Goal: Task Accomplishment & Management: Complete application form

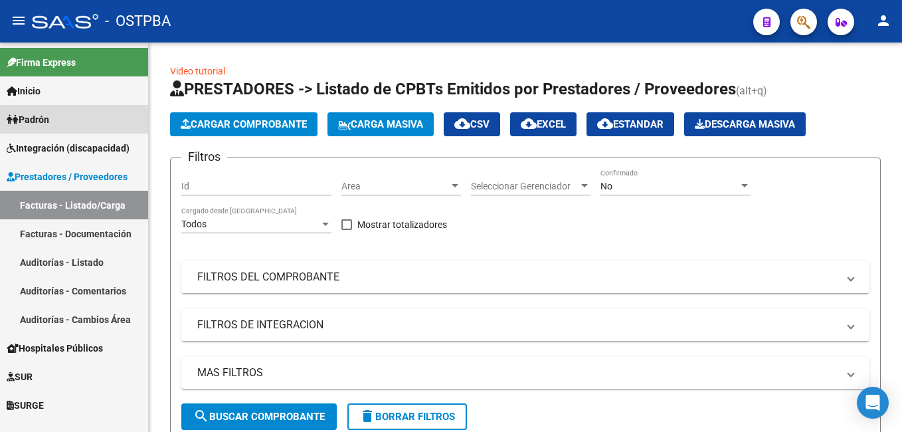
click at [56, 122] on link "Padrón" at bounding box center [74, 119] width 148 height 29
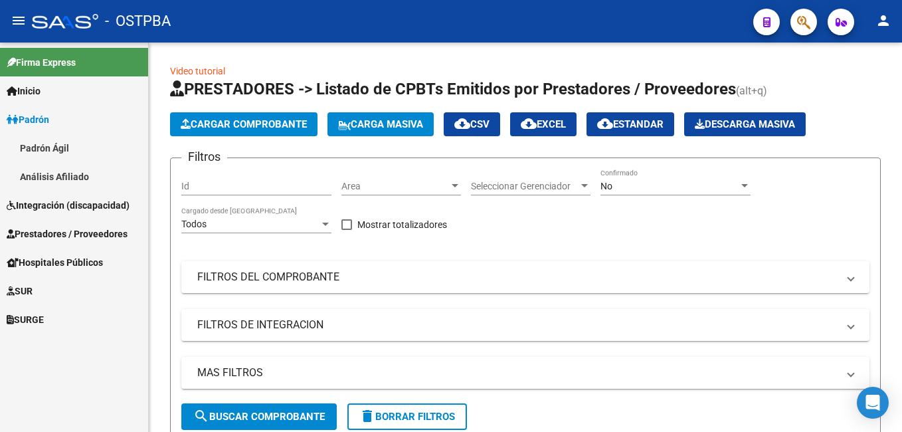
click at [63, 148] on link "Padrón Ágil" at bounding box center [74, 148] width 148 height 29
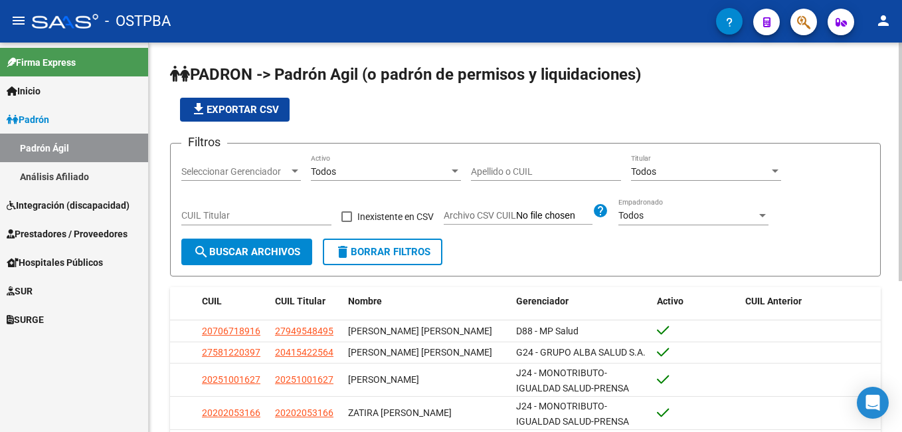
click at [521, 167] on input "Apellido o CUIL" at bounding box center [546, 171] width 150 height 11
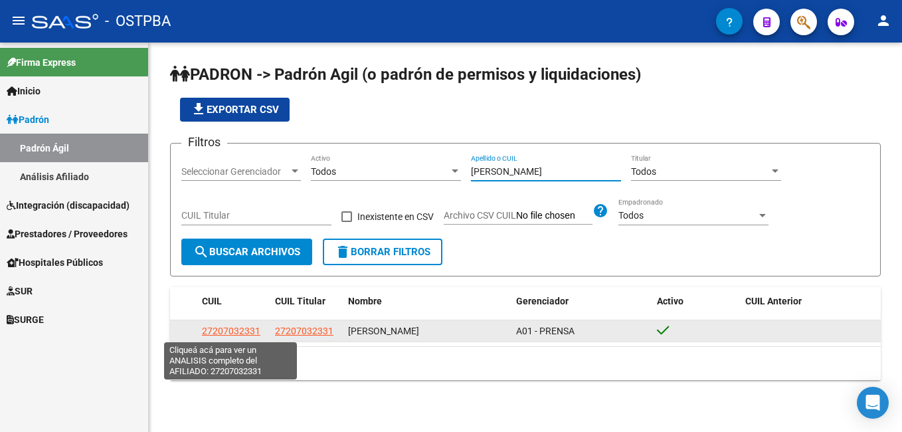
type input "[PERSON_NAME]"
click at [224, 331] on span "27207032331" at bounding box center [231, 330] width 58 height 11
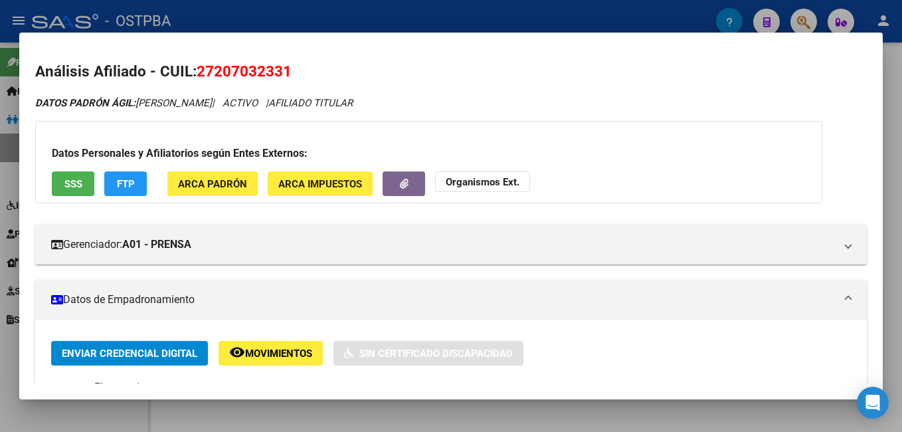
click at [369, 5] on div at bounding box center [451, 216] width 902 height 432
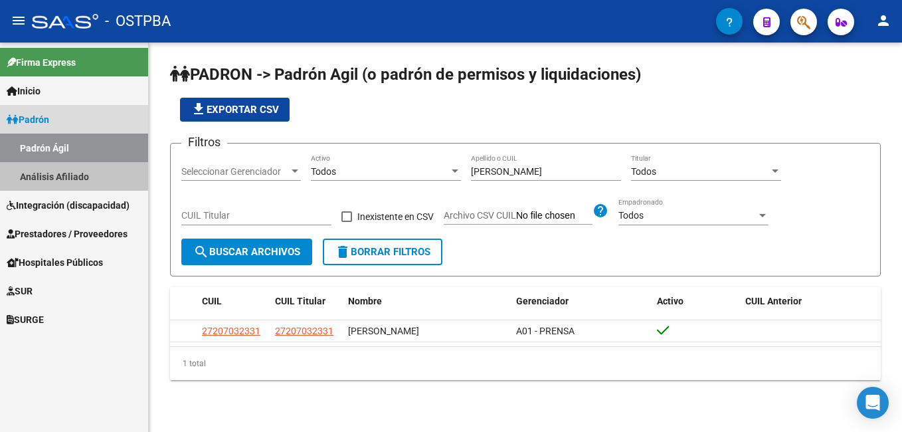
click at [72, 170] on link "Análisis Afiliado" at bounding box center [74, 176] width 148 height 29
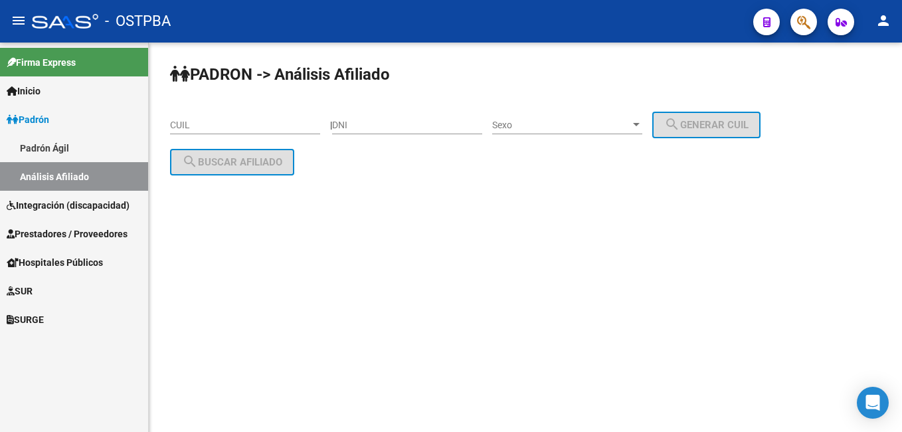
click at [426, 129] on input "DNI" at bounding box center [407, 125] width 150 height 11
type input "93746025"
click at [640, 126] on div at bounding box center [636, 124] width 7 height 3
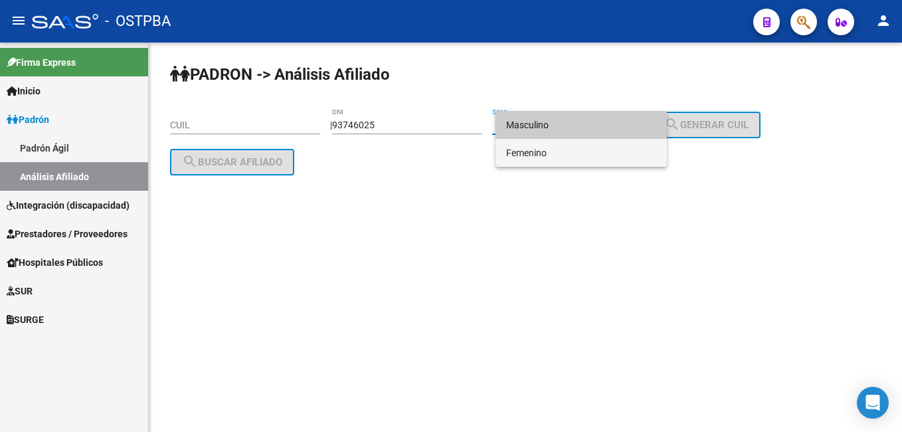
click at [571, 157] on span "Femenino" at bounding box center [581, 153] width 150 height 28
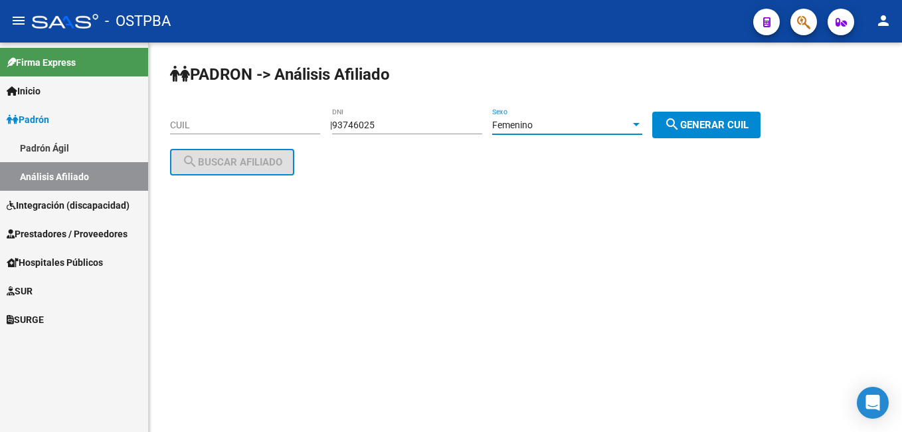
click at [715, 119] on span "search Generar CUIL" at bounding box center [706, 125] width 84 height 12
type input "27-93746025-8"
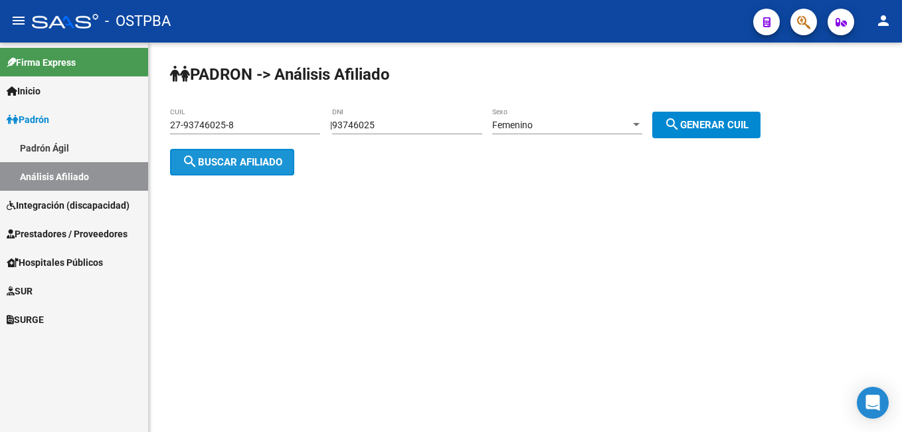
click at [252, 156] on span "search Buscar afiliado" at bounding box center [232, 162] width 100 height 12
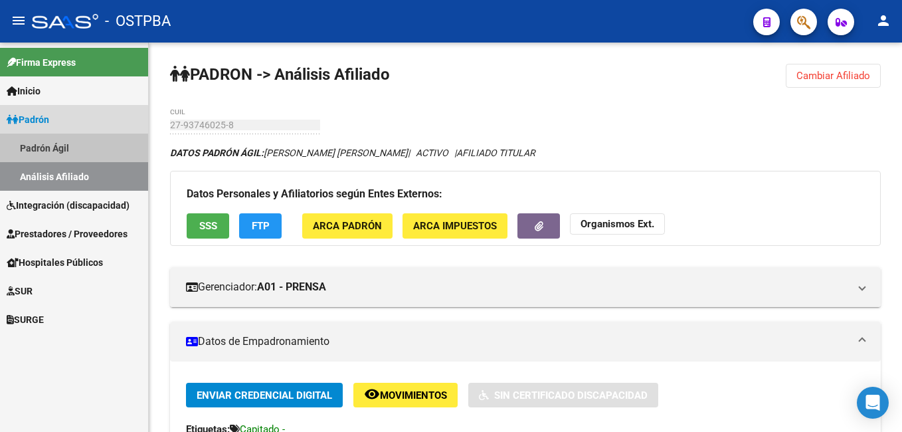
click at [61, 149] on link "Padrón Ágil" at bounding box center [74, 148] width 148 height 29
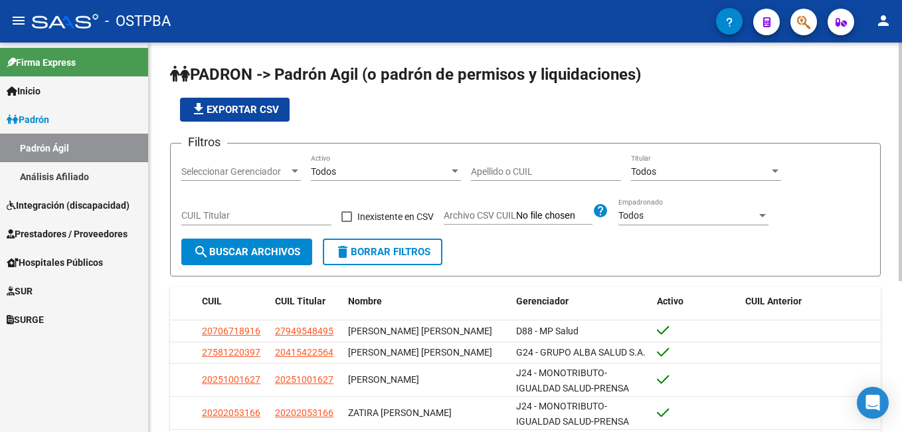
click at [511, 163] on div "Apellido o CUIL" at bounding box center [546, 167] width 150 height 27
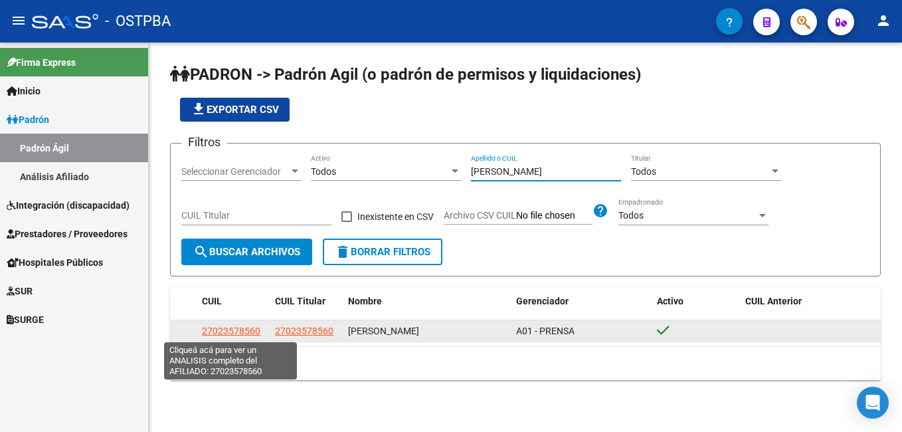
type input "[PERSON_NAME]"
click at [229, 331] on span "27023578560" at bounding box center [231, 330] width 58 height 11
type textarea "27023578560"
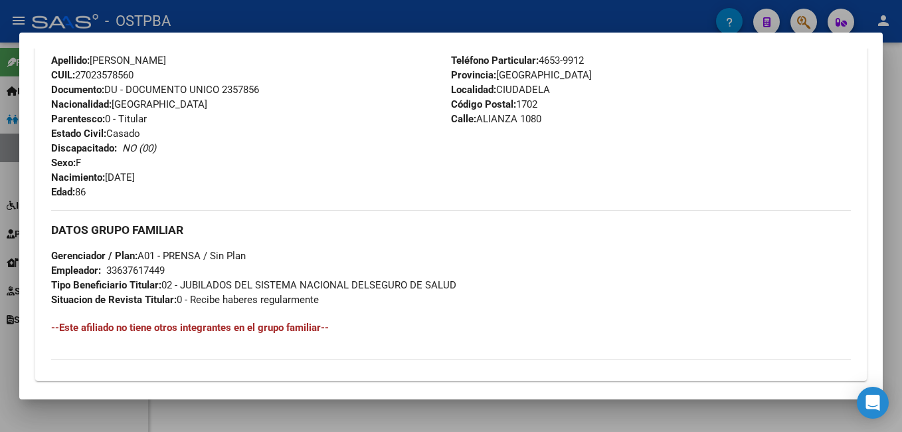
scroll to position [465, 0]
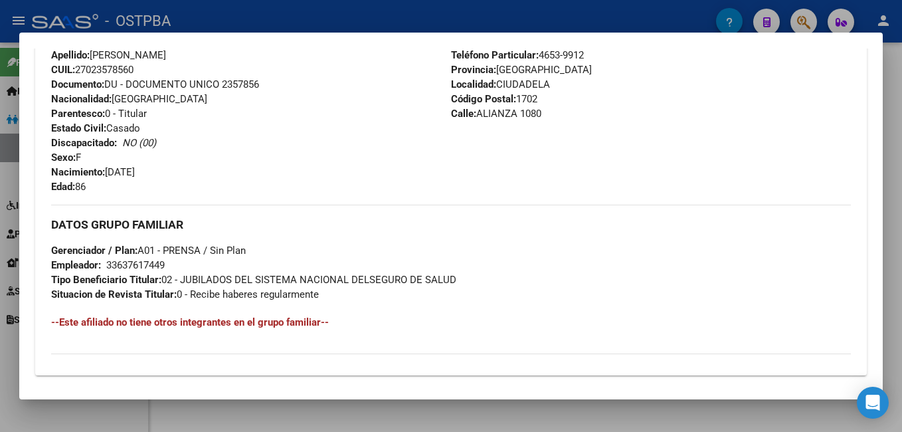
click at [292, 15] on div at bounding box center [451, 216] width 902 height 432
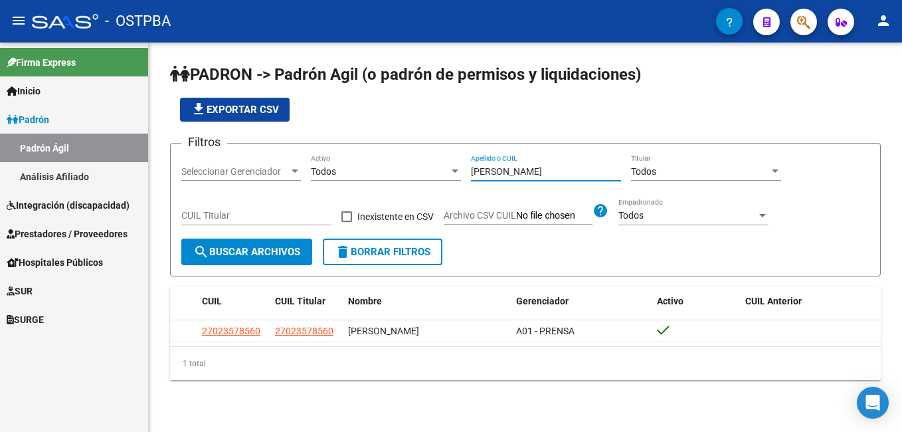
drag, startPoint x: 531, startPoint y: 177, endPoint x: 430, endPoint y: 168, distance: 101.3
click at [434, 169] on div "Filtros Seleccionar Gerenciador Seleccionar Gerenciador Todos Activo [PERSON_NA…" at bounding box center [525, 196] width 688 height 84
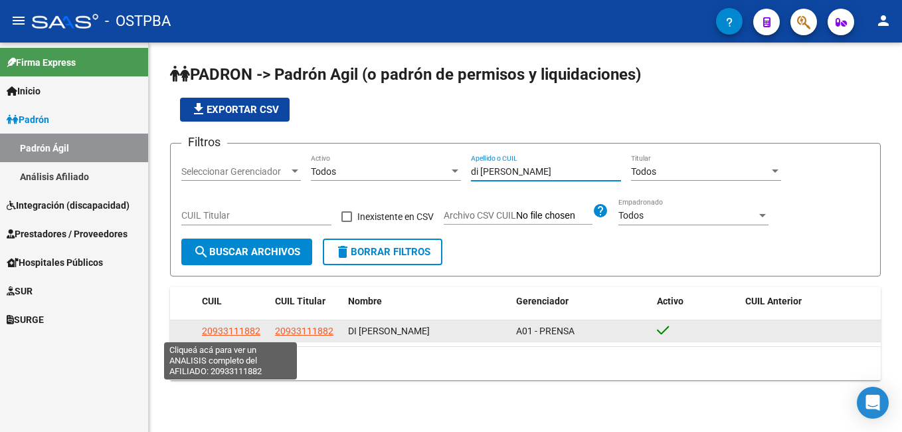
type input "di [PERSON_NAME]"
click at [238, 331] on span "20933111882" at bounding box center [231, 330] width 58 height 11
type textarea "20933111882"
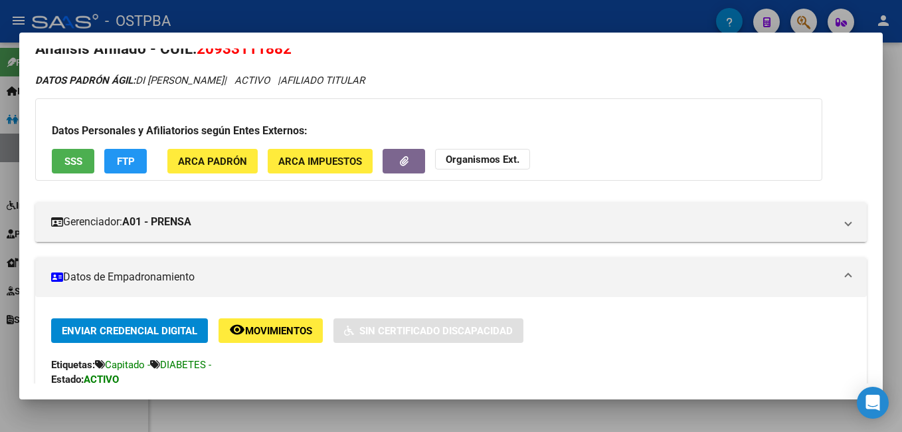
scroll to position [0, 0]
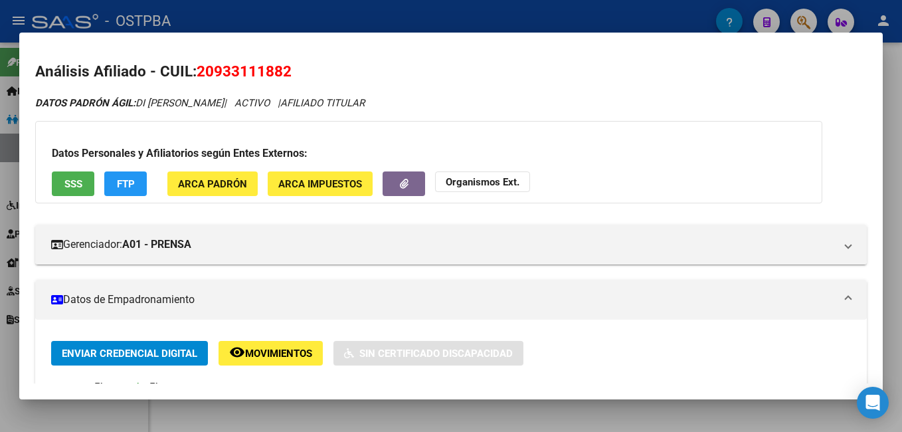
click at [264, 17] on div at bounding box center [451, 216] width 902 height 432
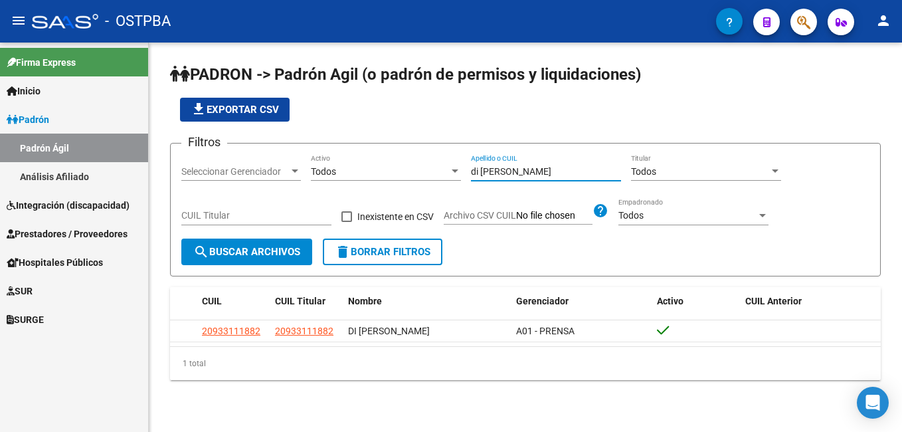
drag, startPoint x: 511, startPoint y: 171, endPoint x: 451, endPoint y: 180, distance: 61.1
click at [451, 180] on div "Filtros Seleccionar Gerenciador Seleccionar Gerenciador Todos Activo di [PERSON…" at bounding box center [525, 196] width 688 height 84
type input "[PERSON_NAME]"
click at [297, 171] on div at bounding box center [295, 170] width 7 height 3
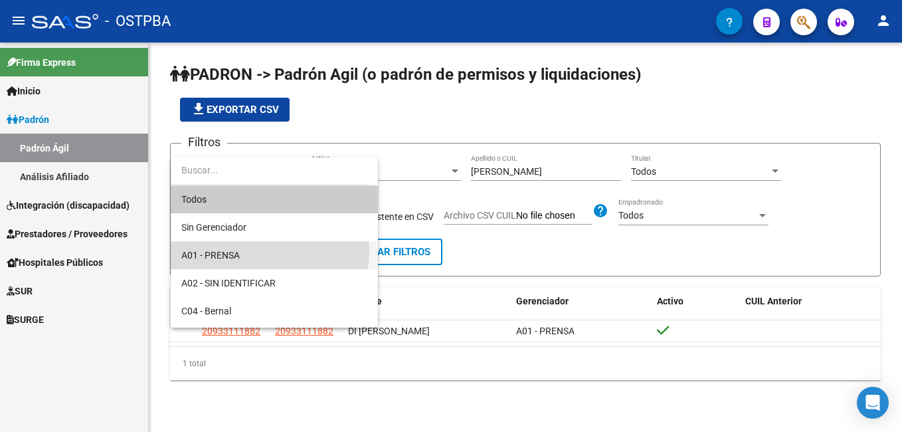
click at [247, 249] on span "A01 - PRENSA" at bounding box center [274, 255] width 186 height 28
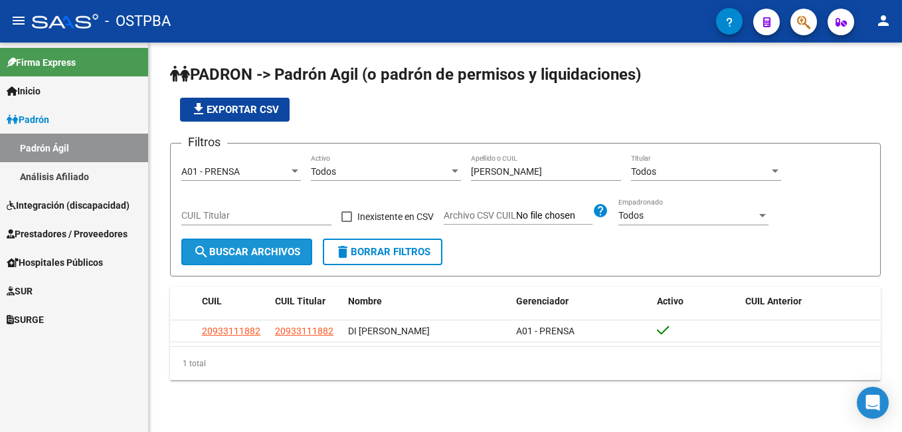
click at [236, 255] on span "search Buscar Archivos" at bounding box center [246, 252] width 107 height 12
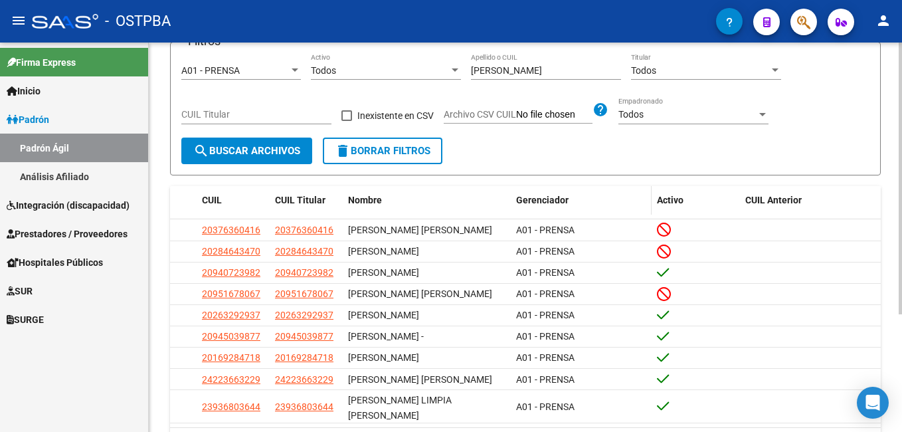
scroll to position [133, 0]
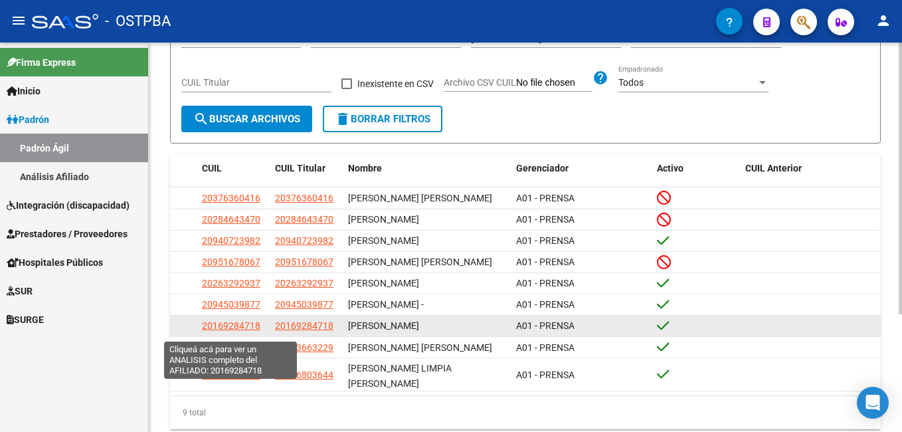
click at [231, 331] on span "20169284718" at bounding box center [231, 325] width 58 height 11
type textarea "20169284718"
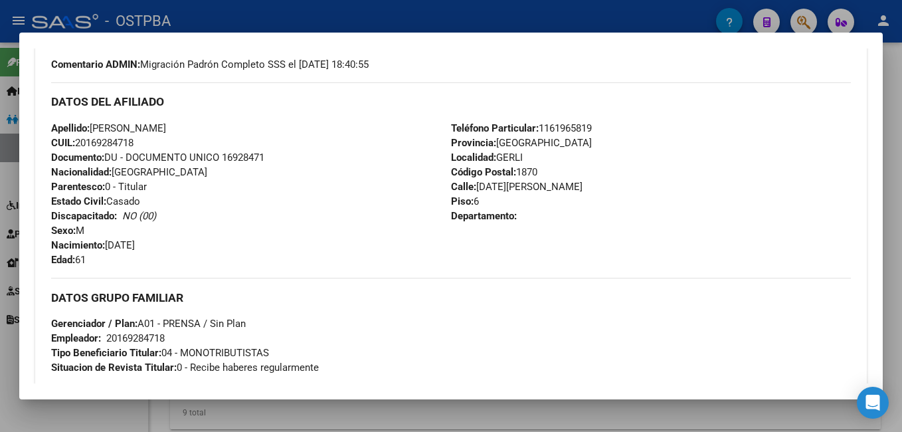
scroll to position [399, 0]
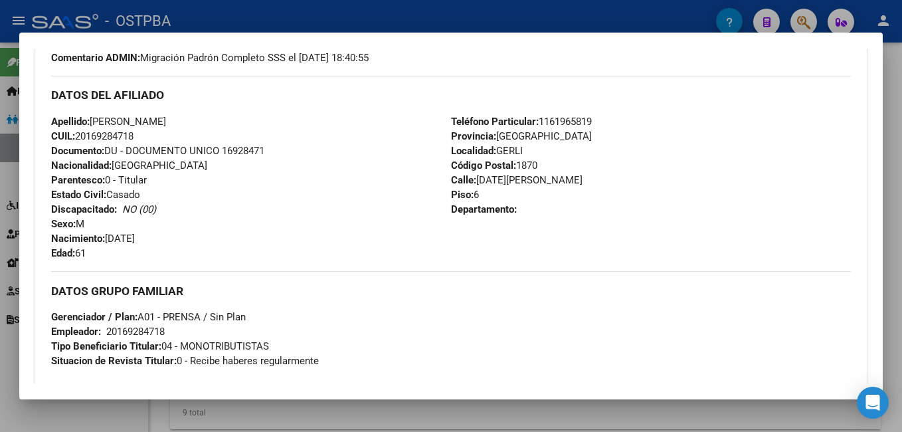
click at [421, 7] on div at bounding box center [451, 216] width 902 height 432
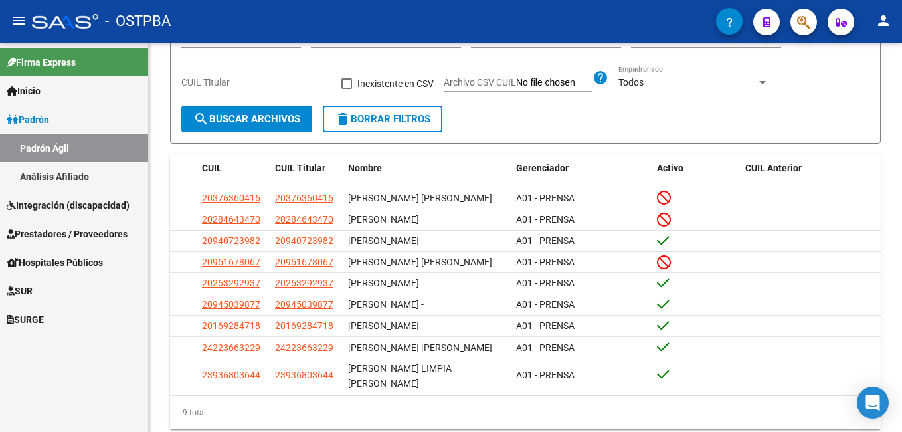
click at [348, 19] on div "- OSTPBA" at bounding box center [374, 21] width 684 height 29
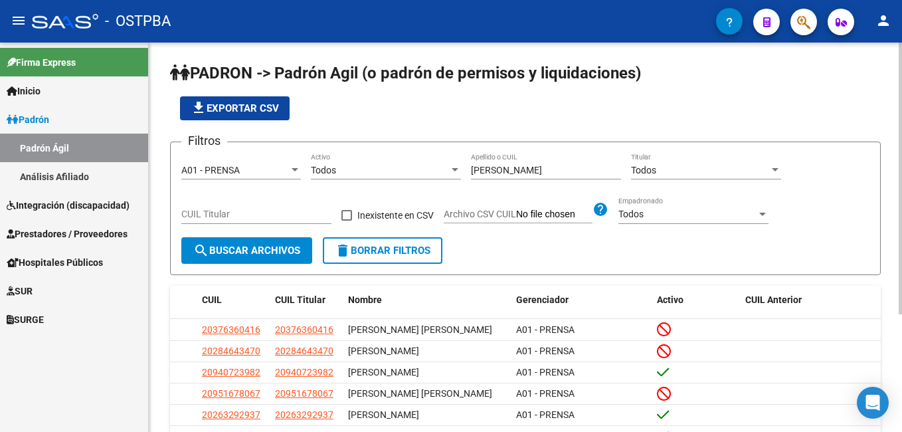
scroll to position [0, 0]
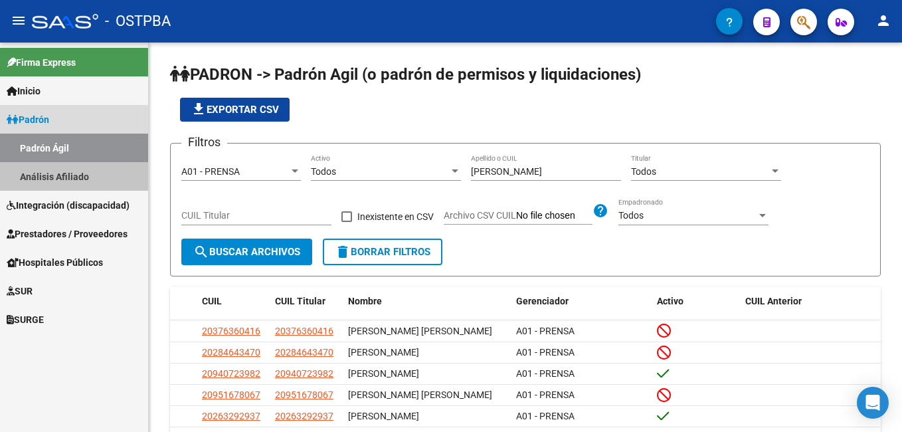
click at [67, 173] on link "Análisis Afiliado" at bounding box center [74, 176] width 148 height 29
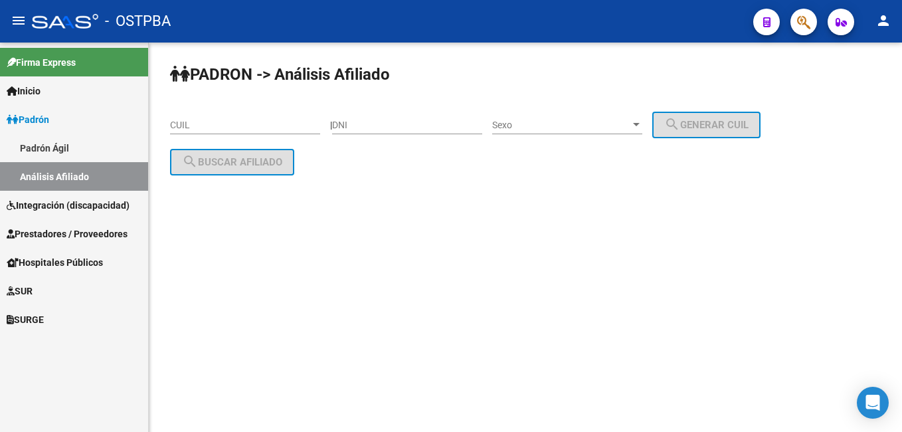
click at [408, 129] on input "DNI" at bounding box center [407, 125] width 150 height 11
type input "5315497"
click at [640, 126] on div at bounding box center [636, 124] width 7 height 3
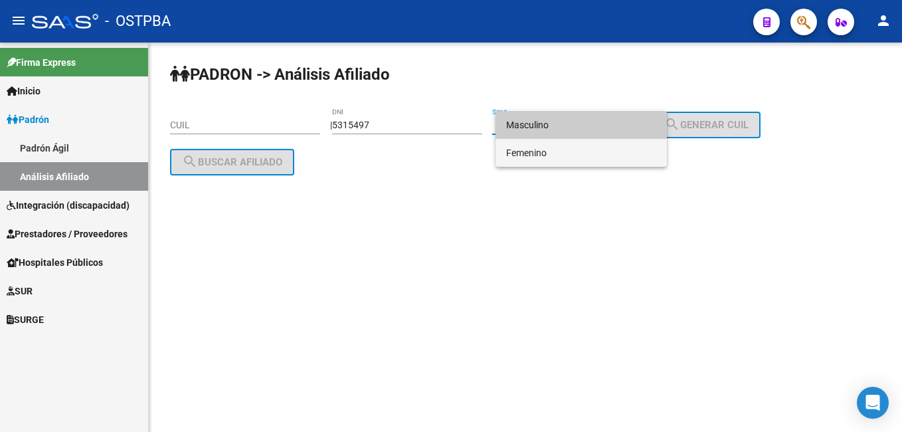
click at [537, 148] on span "Femenino" at bounding box center [581, 153] width 150 height 28
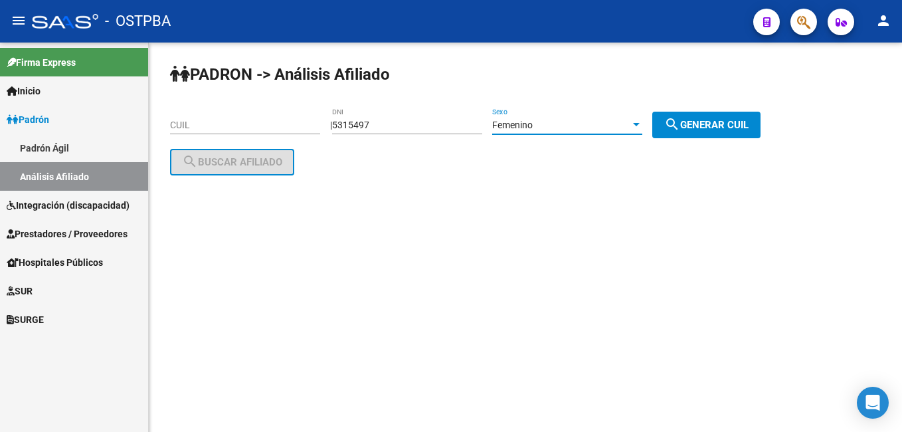
click at [705, 123] on span "search Generar CUIL" at bounding box center [706, 125] width 84 height 12
type input "27-05315497-8"
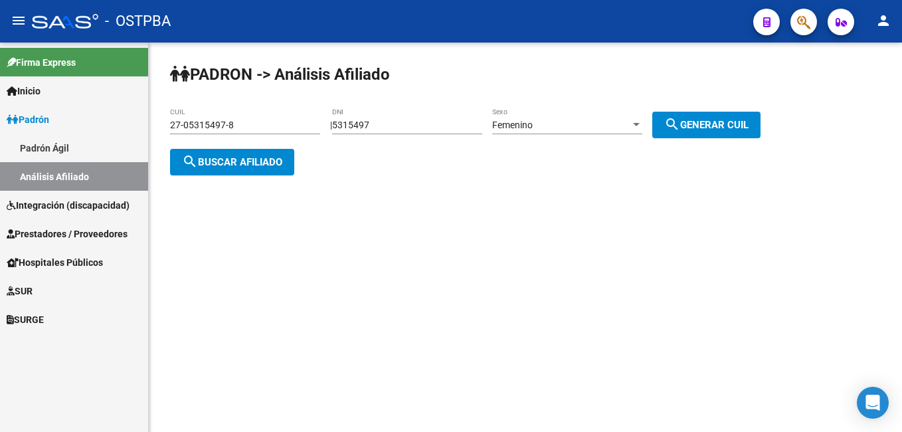
click at [234, 157] on span "search Buscar afiliado" at bounding box center [232, 162] width 100 height 12
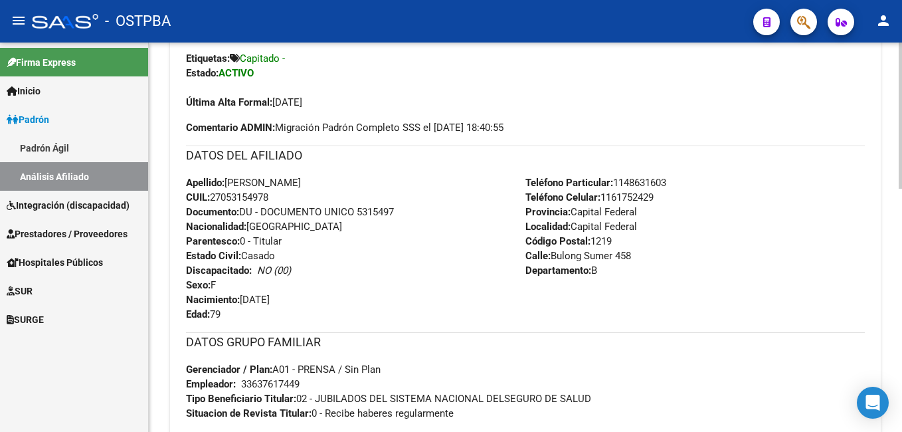
scroll to position [399, 0]
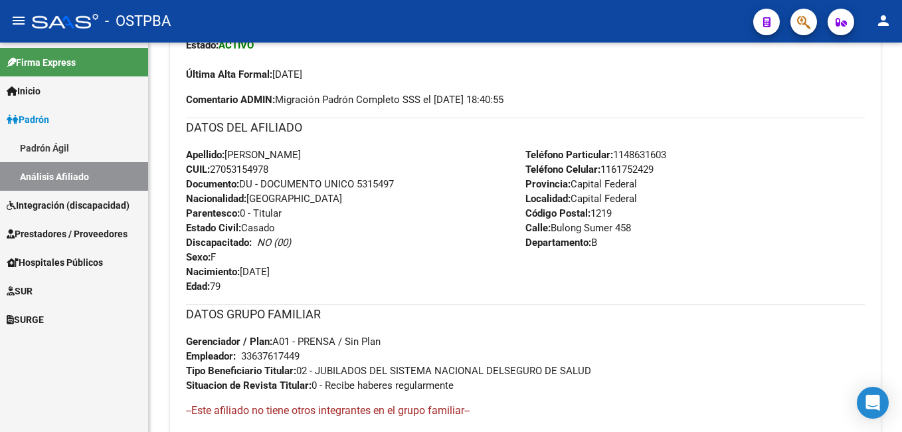
click at [395, 18] on div "- OSTPBA" at bounding box center [387, 21] width 711 height 29
click at [50, 234] on span "Prestadores / Proveedores" at bounding box center [67, 233] width 121 height 15
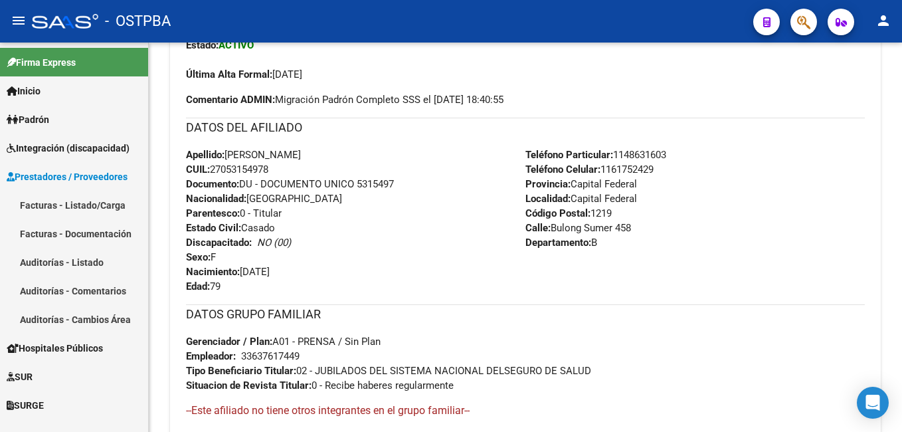
click at [45, 209] on link "Facturas - Listado/Carga" at bounding box center [74, 205] width 148 height 29
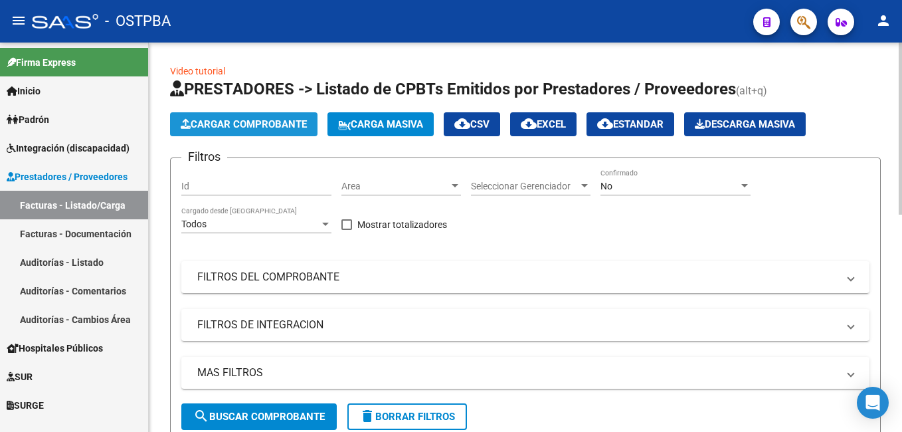
click at [276, 128] on span "Cargar Comprobante" at bounding box center [244, 124] width 126 height 12
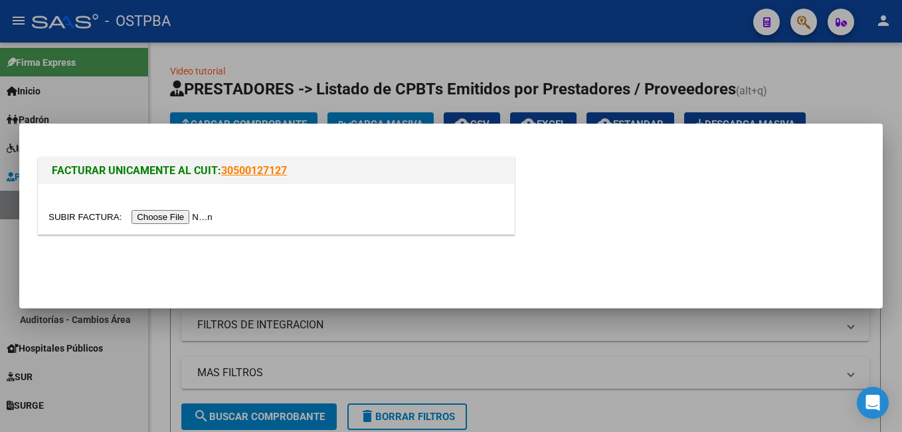
click at [153, 214] on input "file" at bounding box center [132, 217] width 168 height 14
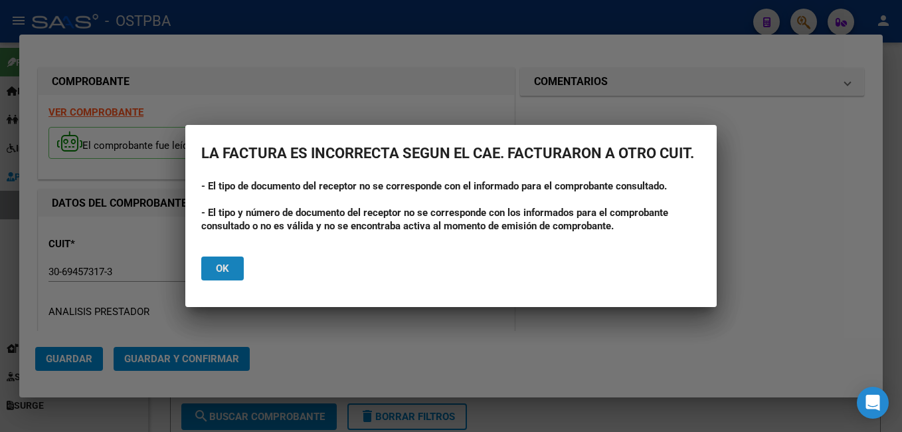
click at [232, 272] on button "Ok" at bounding box center [222, 268] width 43 height 24
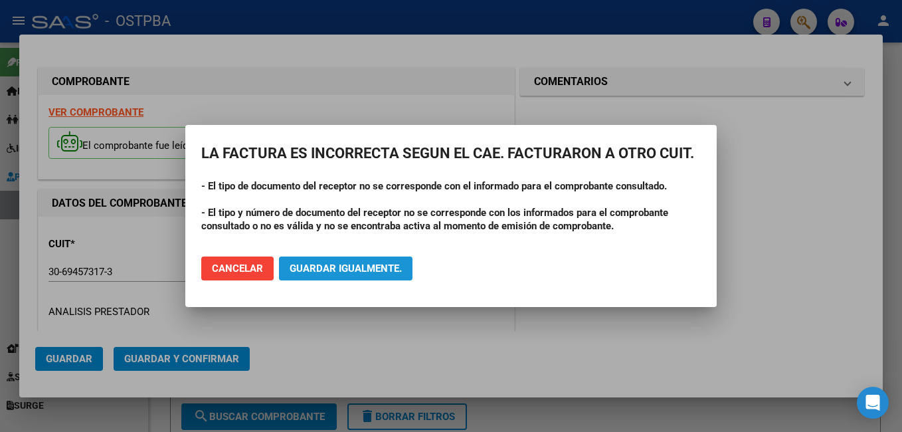
click at [372, 262] on button "Guardar igualmente." at bounding box center [346, 268] width 134 height 24
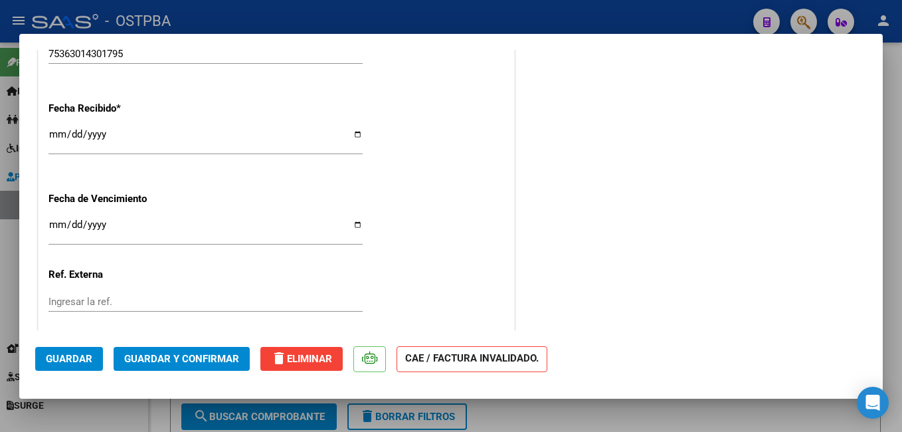
scroll to position [863, 0]
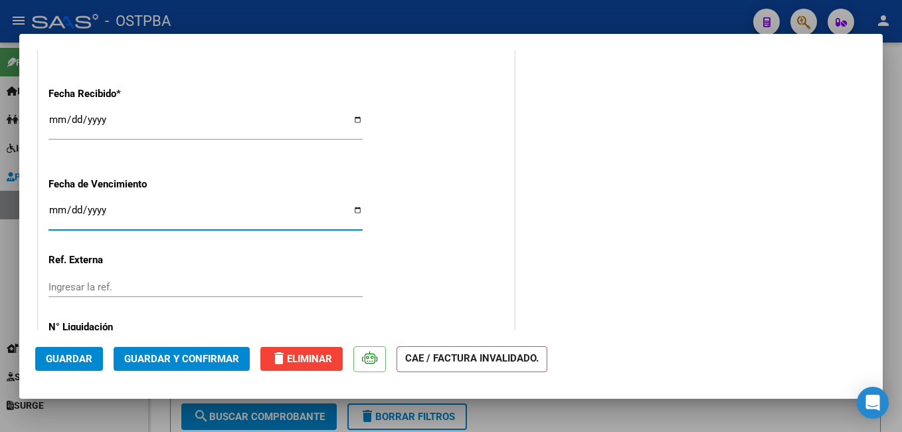
click at [357, 209] on input "Ingresar la fecha" at bounding box center [205, 215] width 314 height 21
type input "[DATE]"
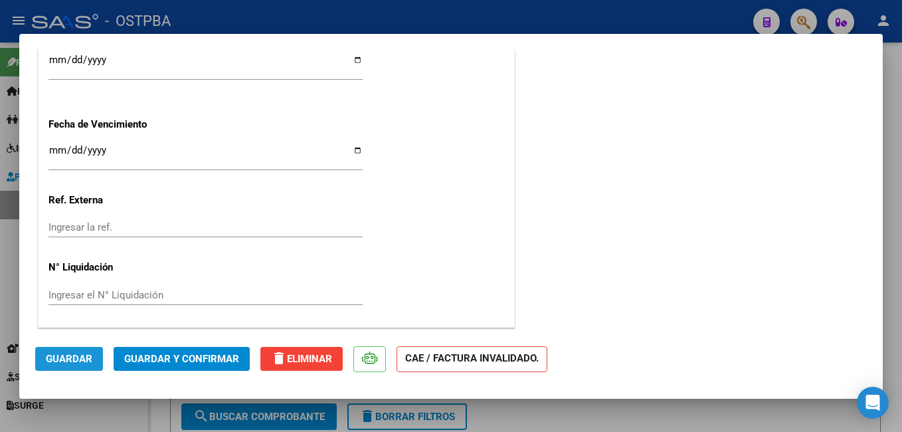
click at [80, 350] on button "Guardar" at bounding box center [69, 359] width 68 height 24
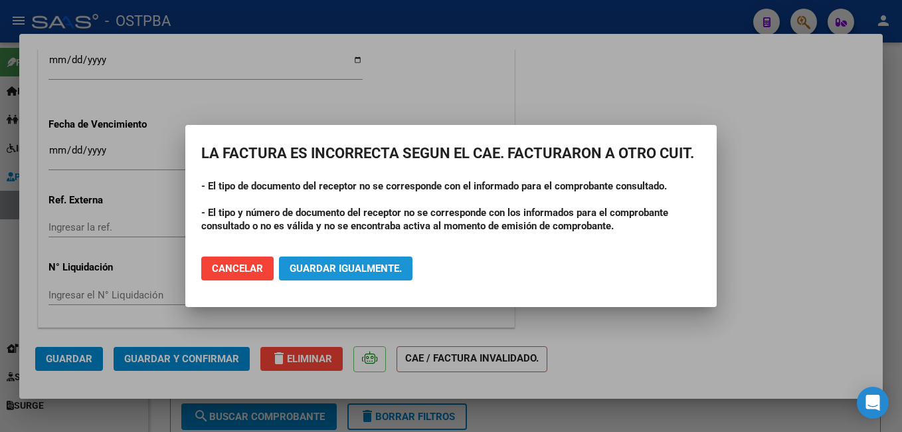
click at [358, 265] on span "Guardar igualmente." at bounding box center [346, 268] width 112 height 12
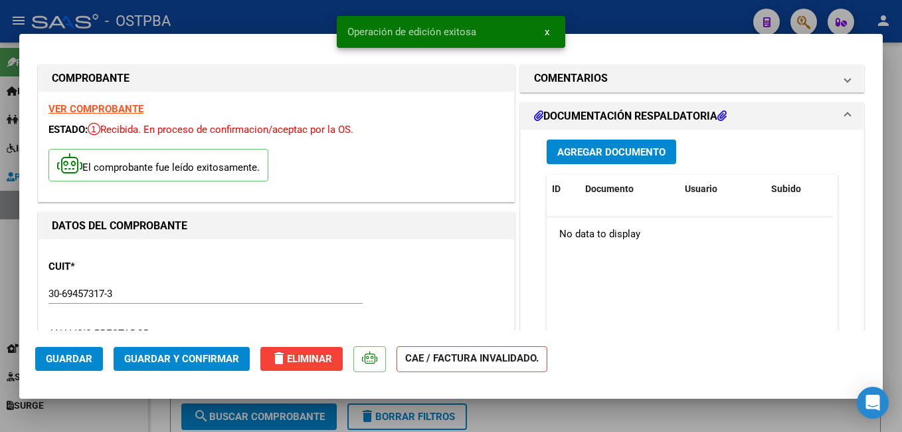
scroll to position [0, 0]
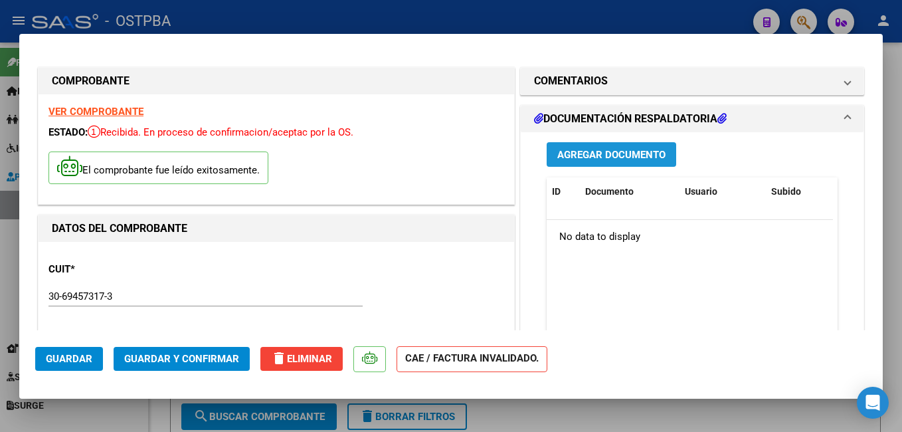
click at [624, 148] on span "Agregar Documento" at bounding box center [611, 154] width 108 height 12
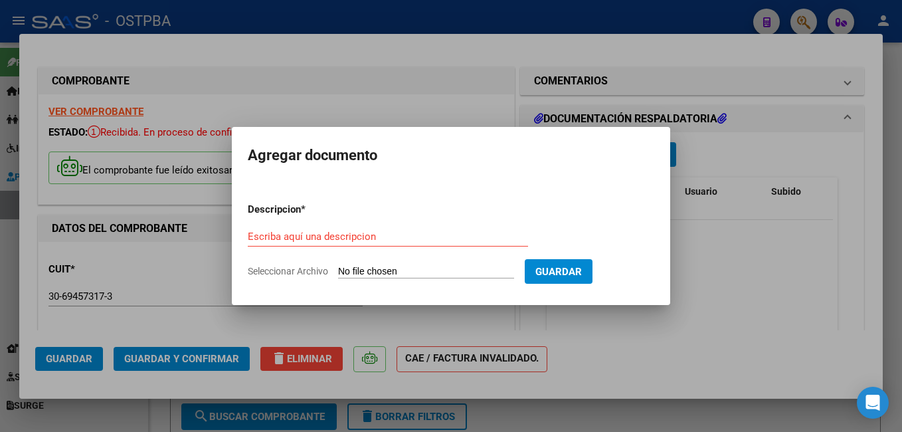
click at [321, 270] on span "Seleccionar Archivo" at bounding box center [288, 271] width 80 height 11
click at [338, 270] on input "Seleccionar Archivo" at bounding box center [426, 272] width 176 height 13
type input "C:\fakepath\Superv [PERSON_NAME].pdf"
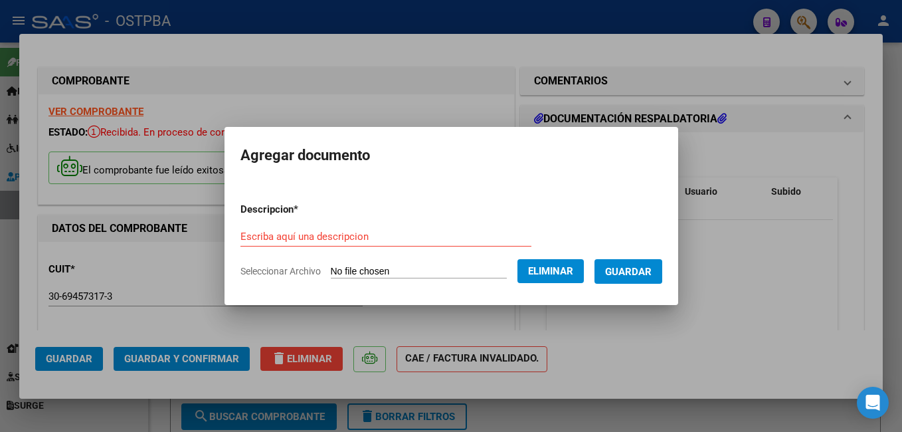
click at [387, 228] on div "Escriba aquí una descripcion" at bounding box center [385, 236] width 291 height 20
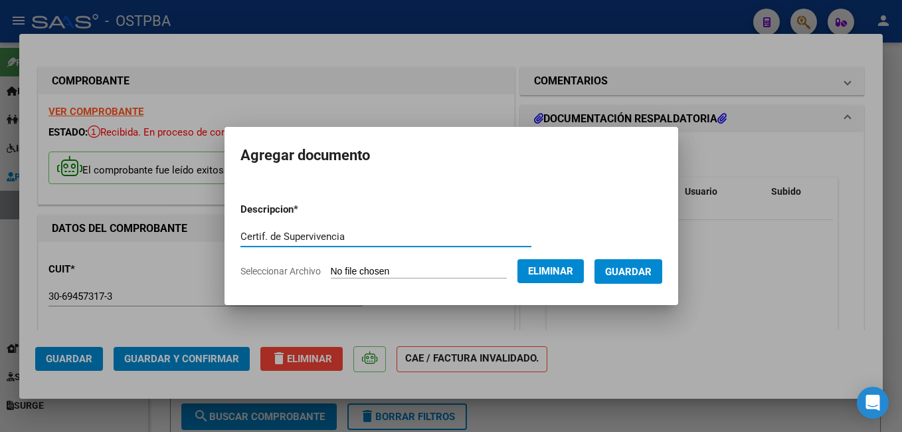
type input "Certif. de Supervivencia"
click at [643, 272] on span "Guardar" at bounding box center [628, 272] width 46 height 12
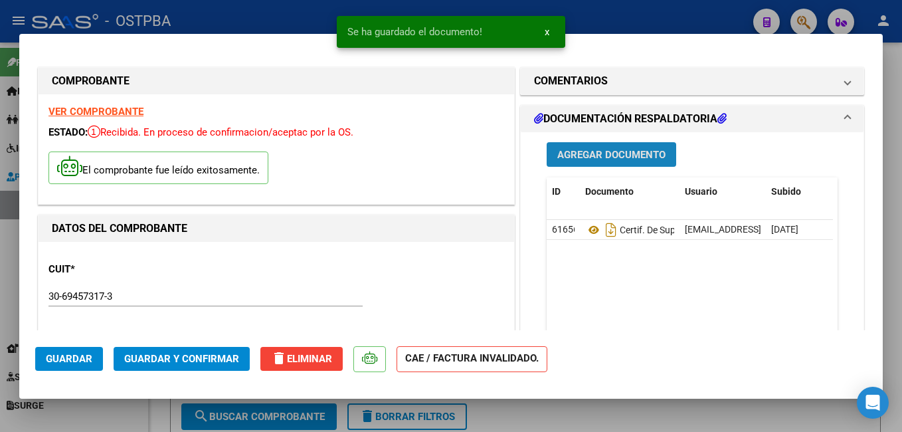
click at [606, 161] on button "Agregar Documento" at bounding box center [612, 154] width 130 height 25
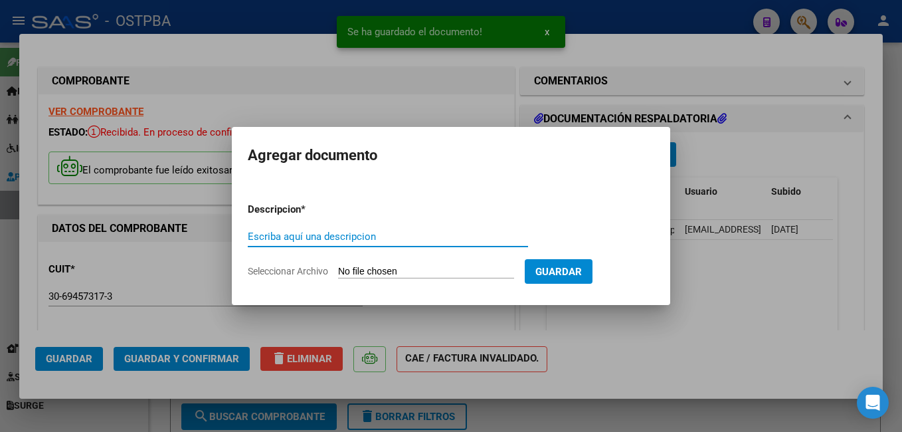
click at [306, 272] on span "Seleccionar Archivo" at bounding box center [288, 271] width 80 height 11
click at [338, 272] on input "Seleccionar Archivo" at bounding box center [426, 272] width 176 height 13
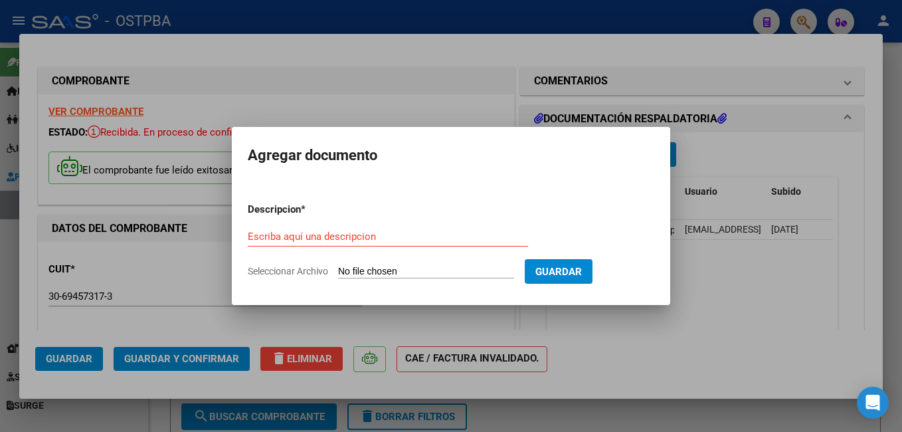
type input "C:\fakepath\nuevo CBU-[PERSON_NAME].pdf"
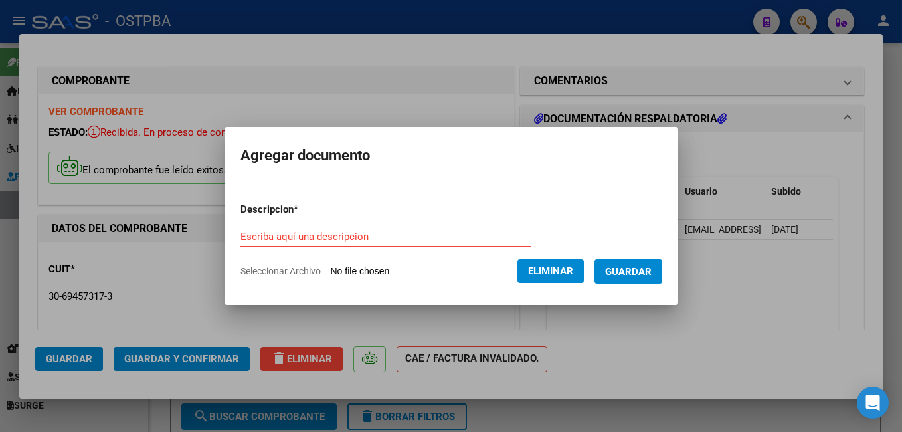
click at [381, 238] on input "Escriba aquí una descripcion" at bounding box center [385, 236] width 291 height 12
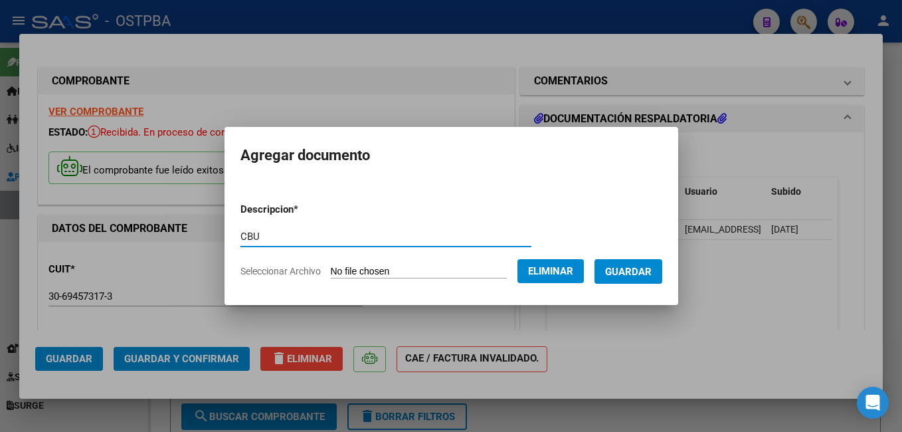
type input "CBU"
click at [652, 270] on span "Guardar" at bounding box center [628, 272] width 46 height 12
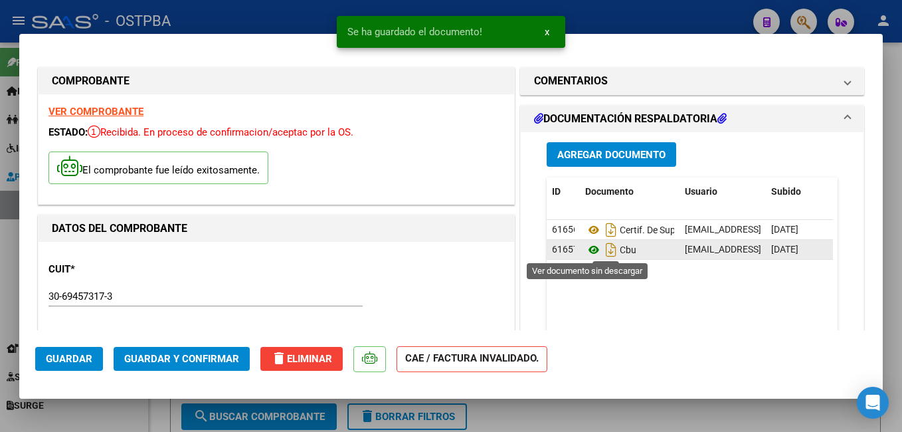
click at [591, 250] on icon at bounding box center [593, 250] width 17 height 16
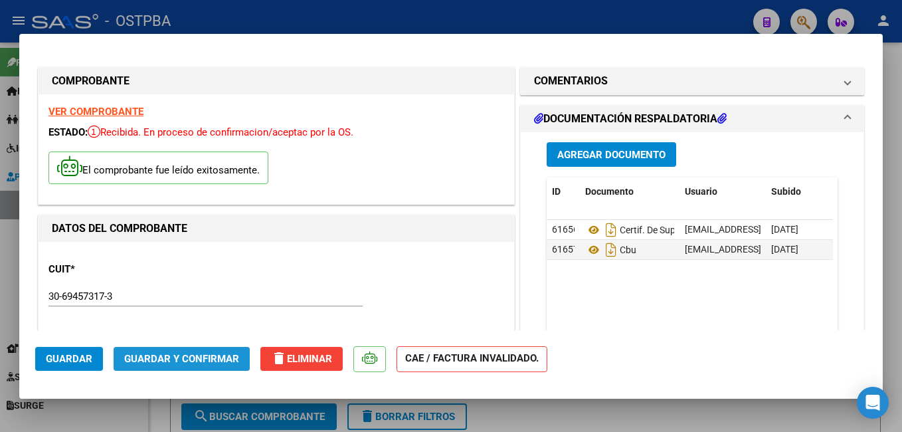
click at [212, 354] on span "Guardar y Confirmar" at bounding box center [181, 359] width 115 height 12
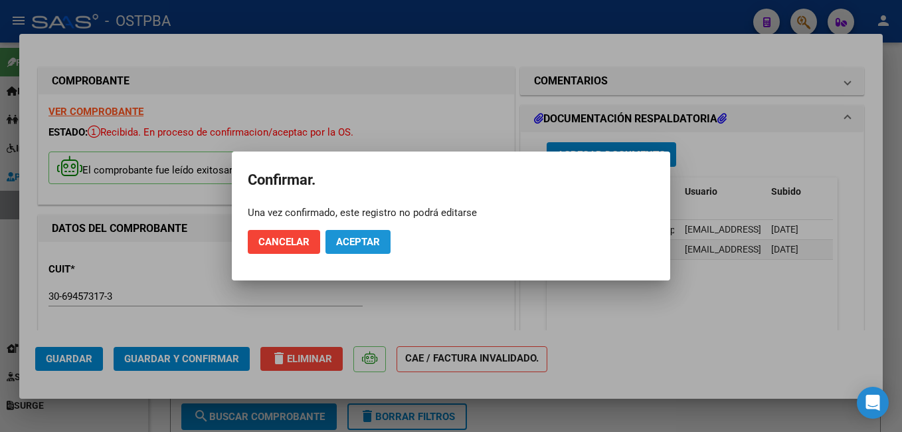
click at [356, 238] on span "Aceptar" at bounding box center [358, 242] width 44 height 12
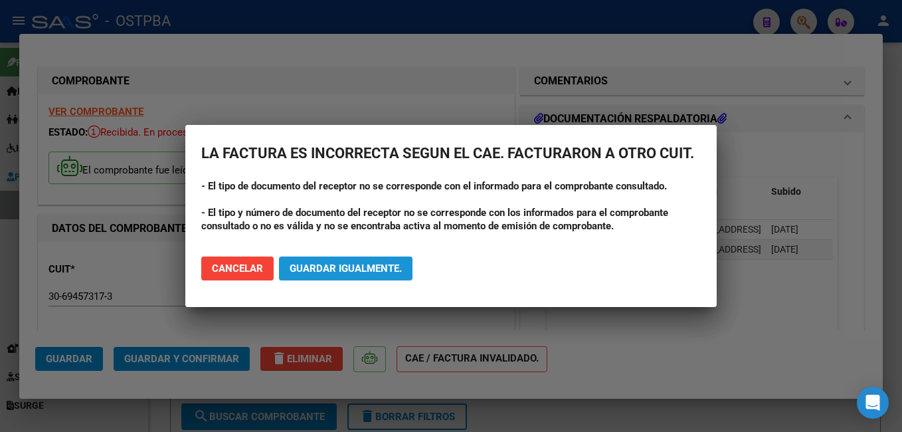
click at [382, 269] on span "Guardar igualmente." at bounding box center [346, 268] width 112 height 12
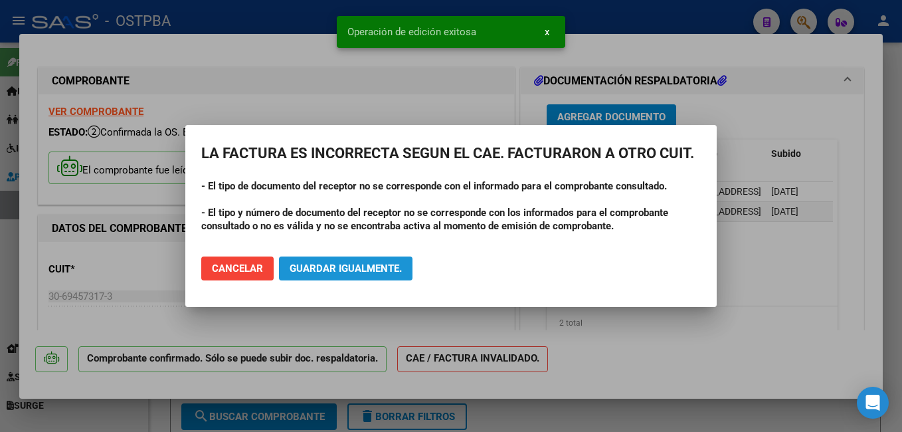
click at [382, 272] on span "Guardar igualmente." at bounding box center [346, 268] width 112 height 12
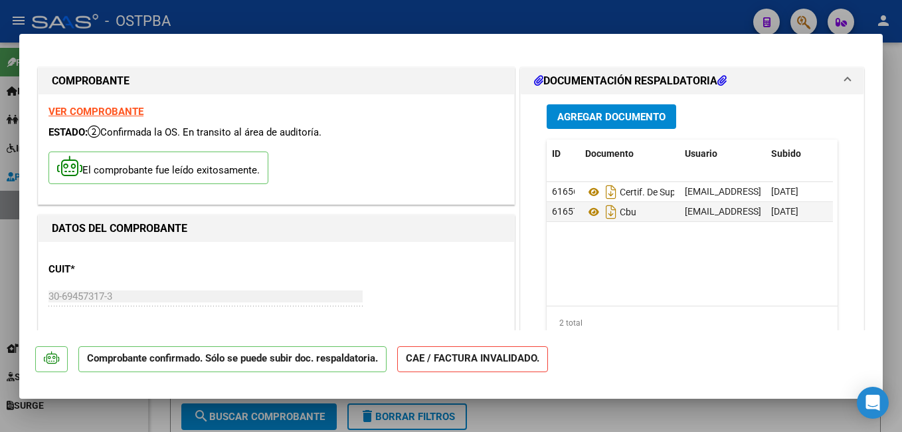
click at [302, 7] on div at bounding box center [451, 216] width 902 height 432
type input "$ 0,00"
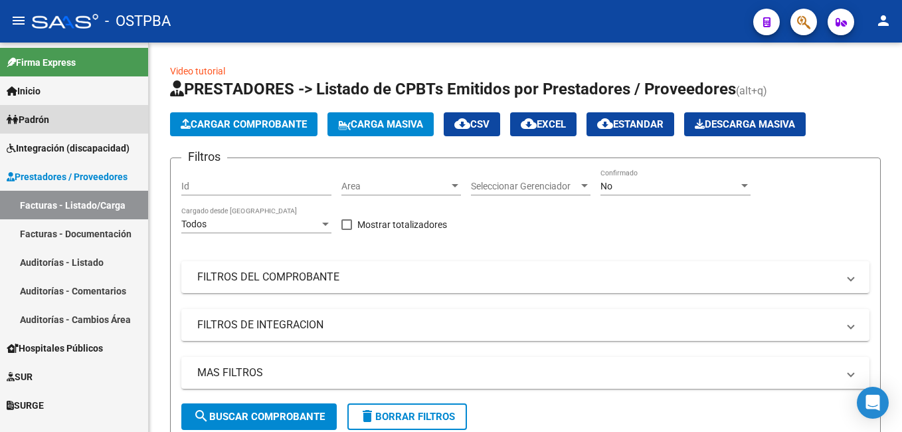
click at [37, 117] on span "Padrón" at bounding box center [28, 119] width 43 height 15
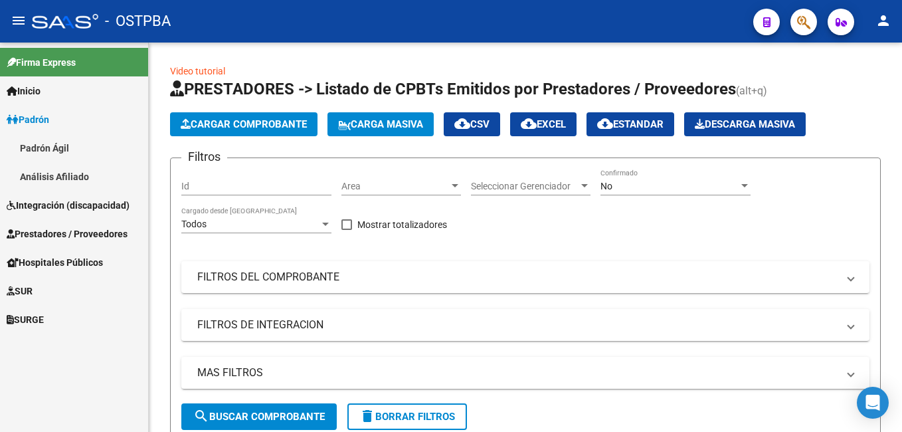
click at [61, 141] on link "Padrón Ágil" at bounding box center [74, 148] width 148 height 29
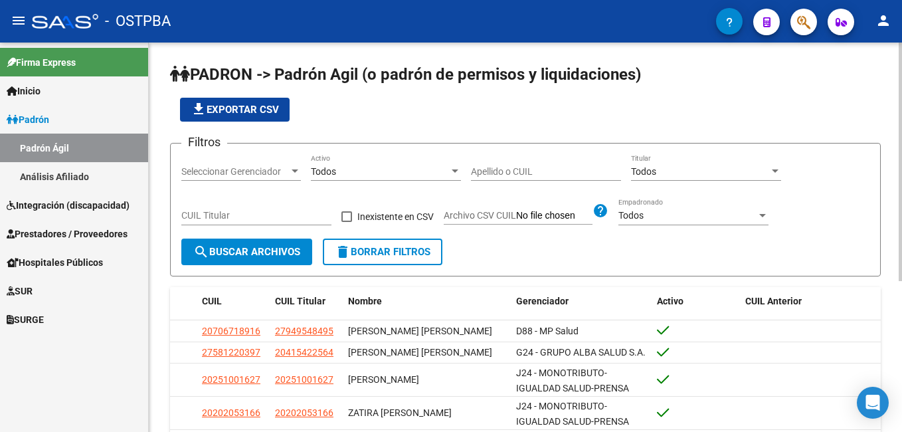
click at [528, 170] on input "Apellido o CUIL" at bounding box center [546, 171] width 150 height 11
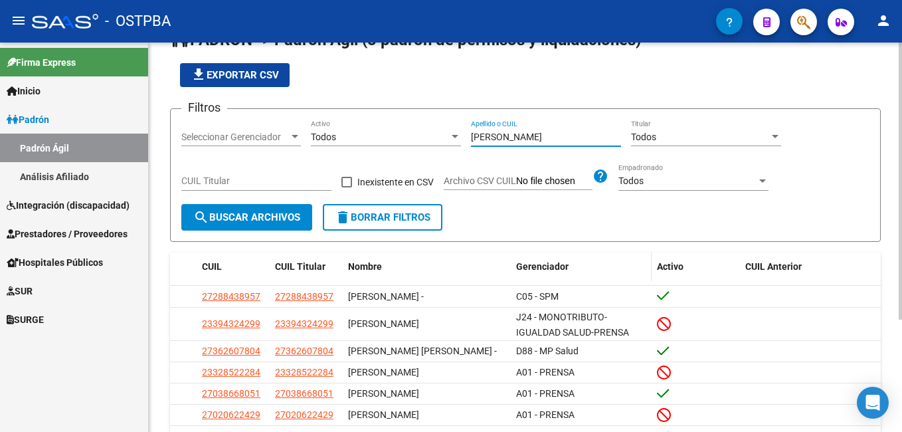
scroll to position [133, 0]
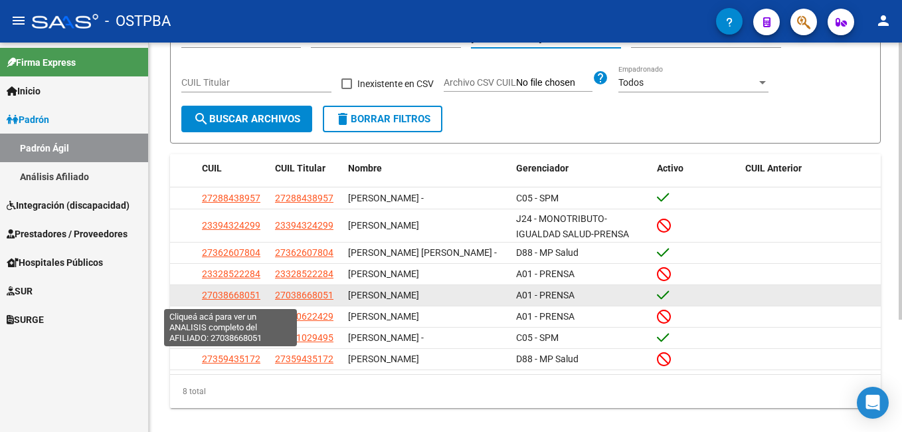
type input "[PERSON_NAME]"
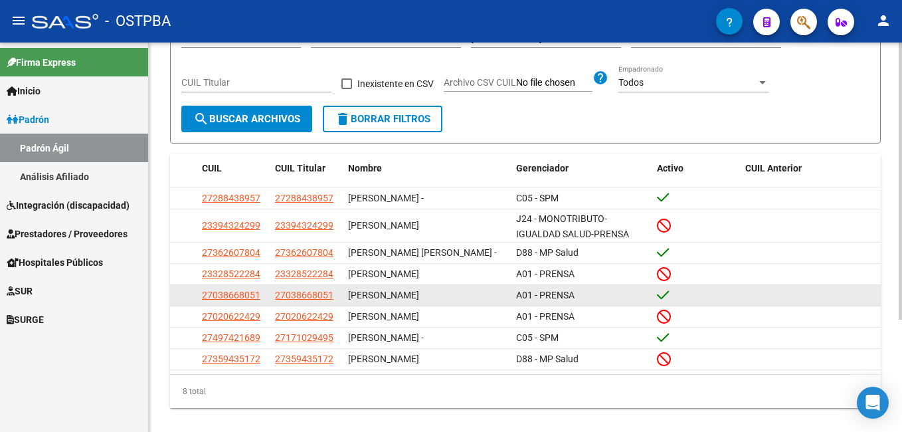
drag, startPoint x: 202, startPoint y: 300, endPoint x: 261, endPoint y: 298, distance: 59.1
click at [261, 298] on div "27038668051" at bounding box center [233, 295] width 62 height 15
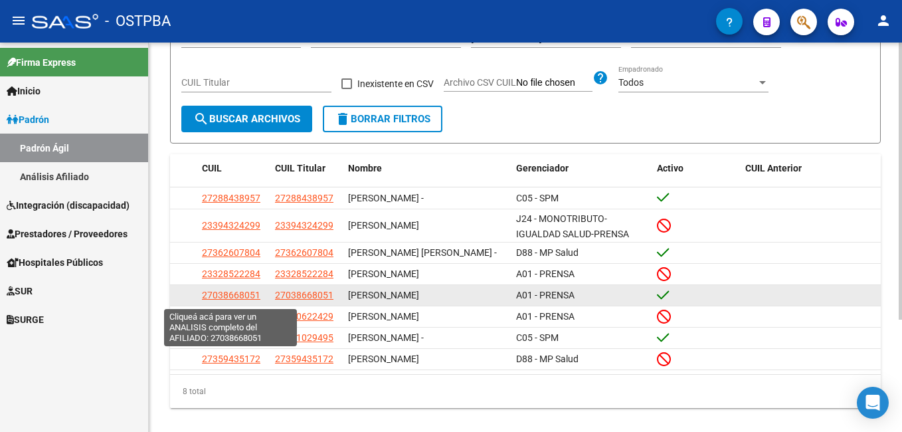
drag, startPoint x: 261, startPoint y: 298, endPoint x: 226, endPoint y: 296, distance: 34.6
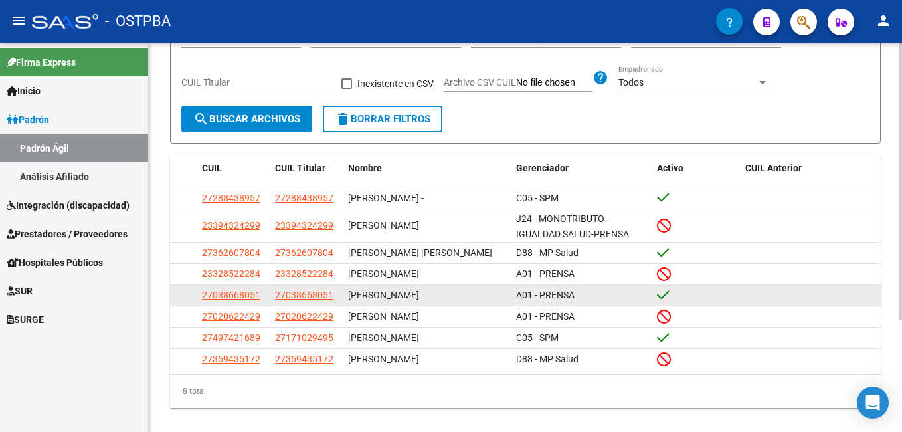
copy span "27038668051"
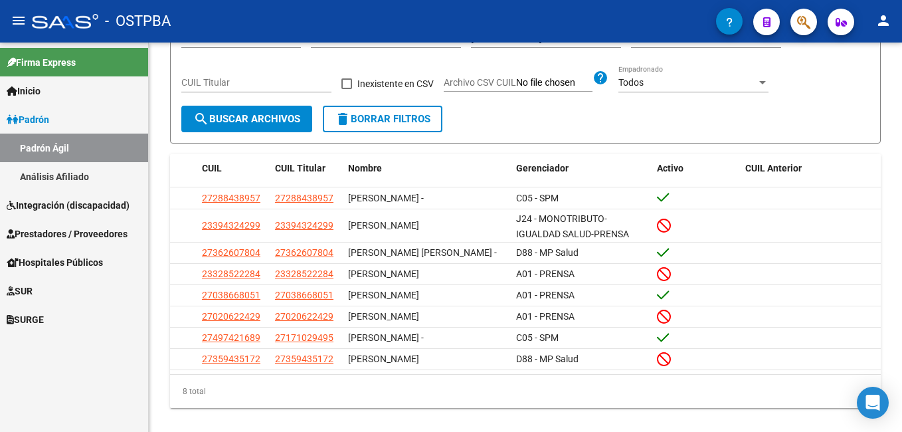
click at [52, 239] on span "Prestadores / Proveedores" at bounding box center [67, 233] width 121 height 15
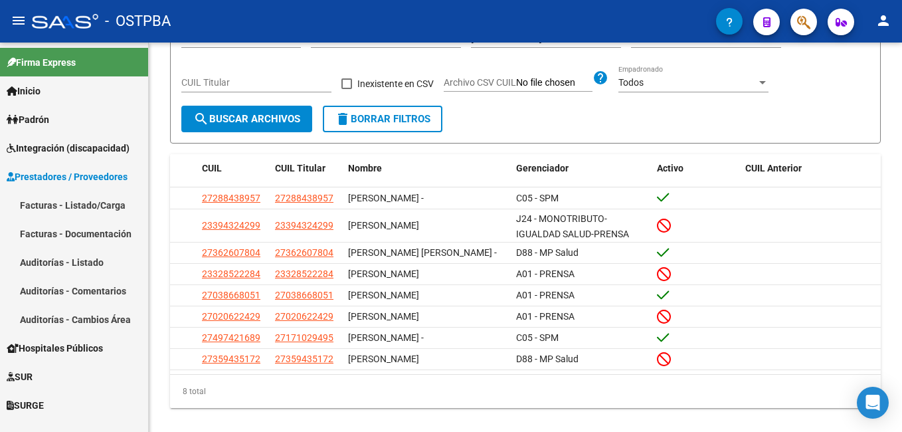
click at [54, 260] on link "Auditorías - Listado" at bounding box center [74, 262] width 148 height 29
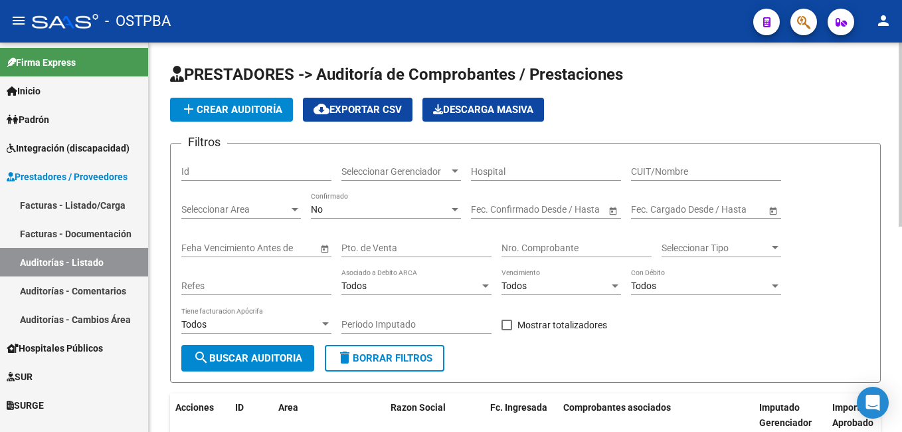
click at [254, 112] on span "add Crear Auditoría" at bounding box center [232, 110] width 102 height 12
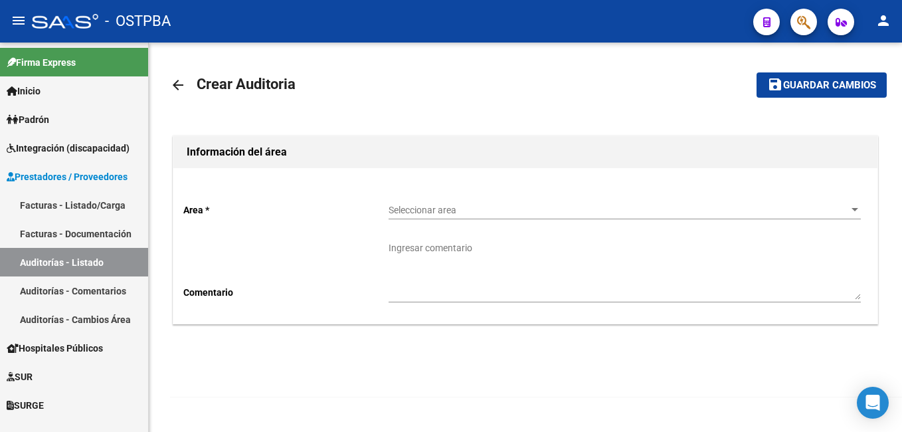
click at [858, 212] on div at bounding box center [855, 210] width 12 height 11
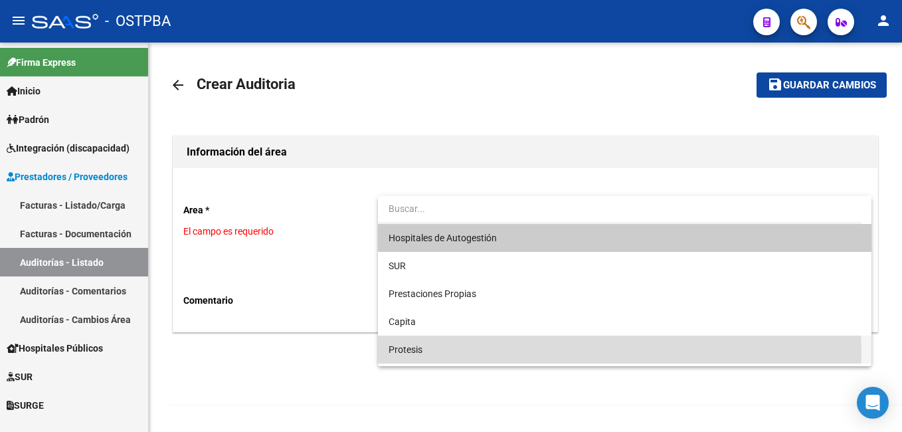
click at [433, 353] on span "Protesis" at bounding box center [625, 349] width 472 height 28
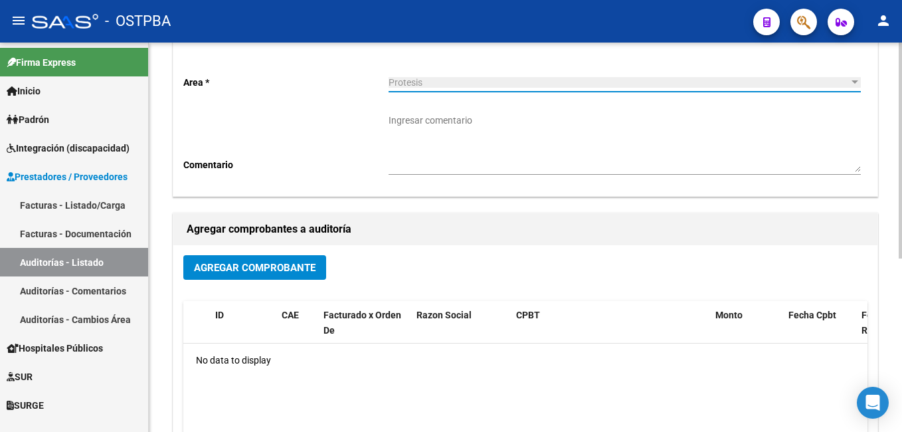
scroll to position [199, 0]
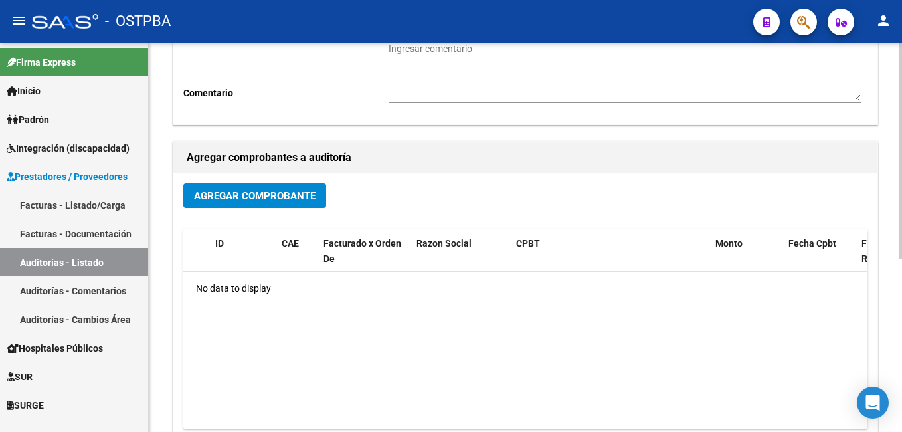
click at [290, 197] on span "Agregar Comprobante" at bounding box center [255, 196] width 122 height 12
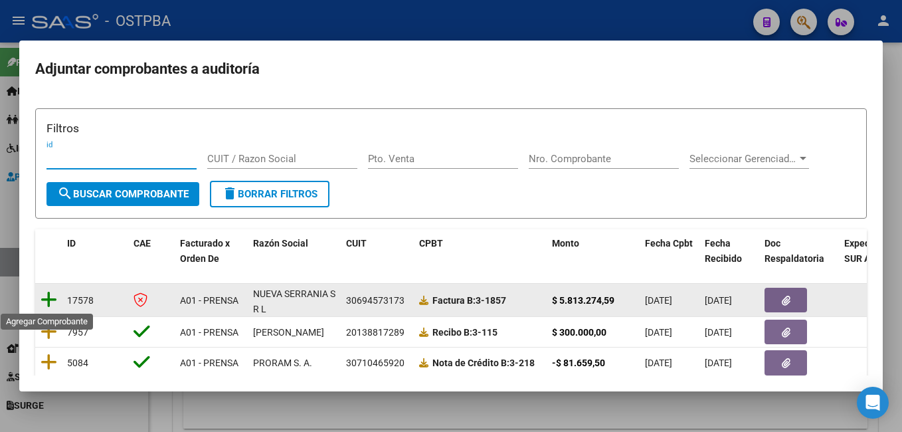
click at [43, 302] on icon at bounding box center [49, 299] width 17 height 19
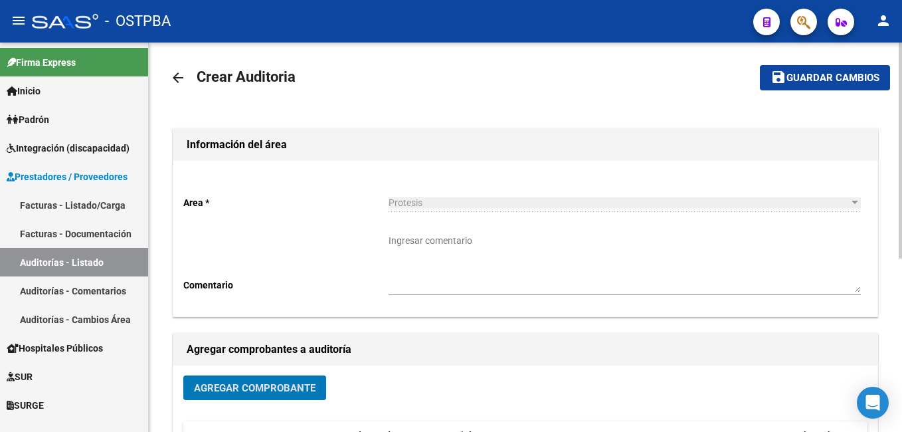
scroll to position [0, 0]
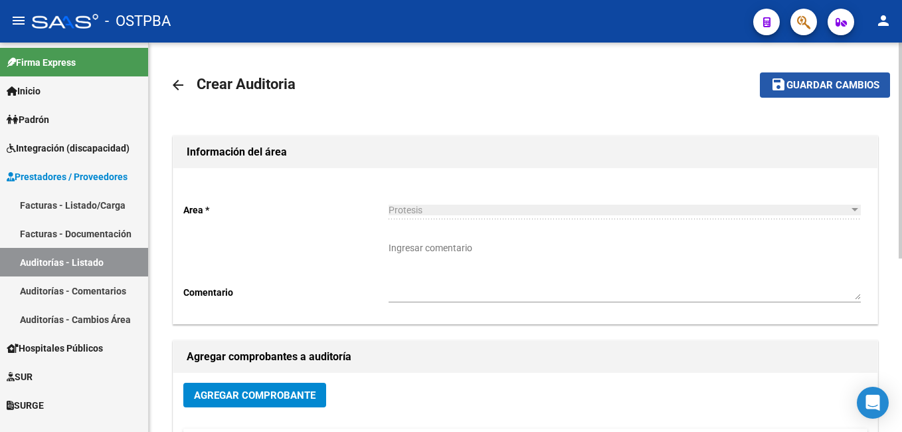
click at [816, 84] on span "Guardar cambios" at bounding box center [832, 86] width 93 height 12
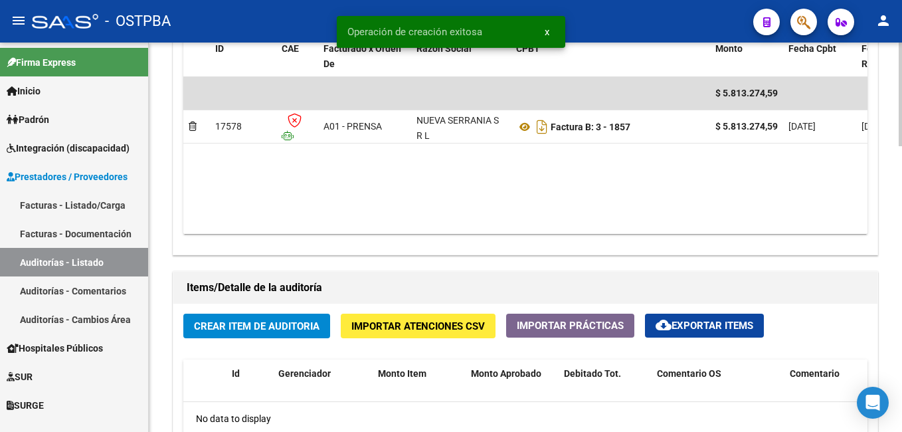
scroll to position [797, 0]
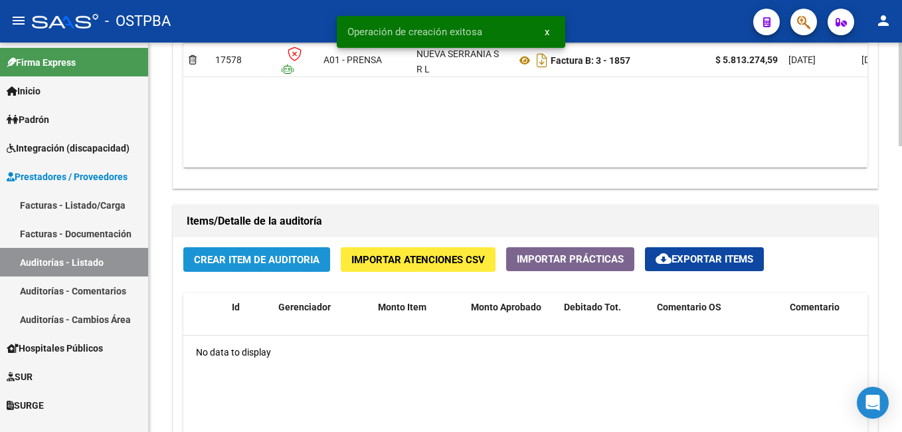
click at [251, 258] on span "Crear Item de Auditoria" at bounding box center [257, 260] width 126 height 12
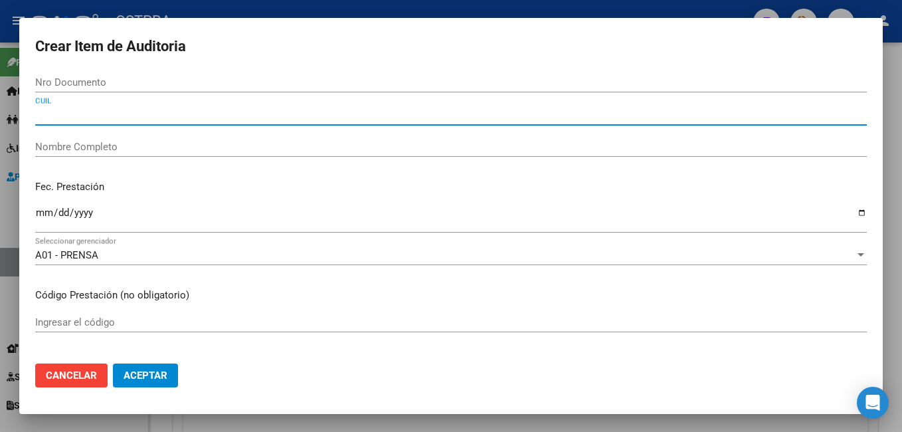
paste input "27038668051"
type input "27038668051"
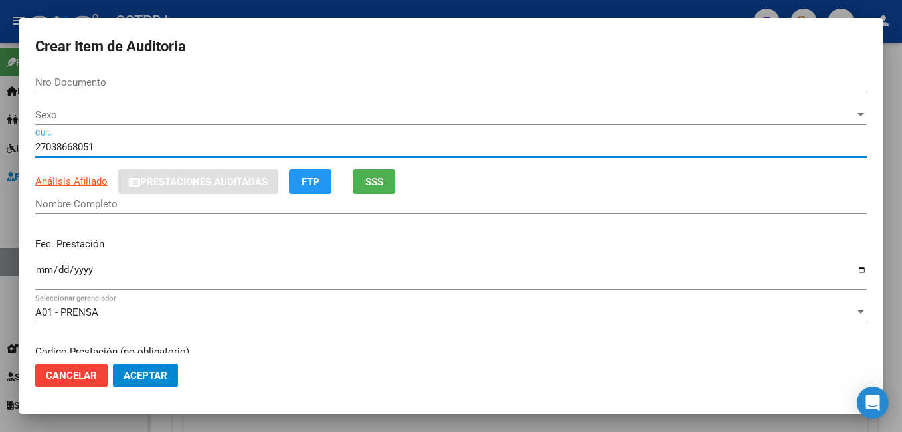
type input "03866805"
type input "[PERSON_NAME]"
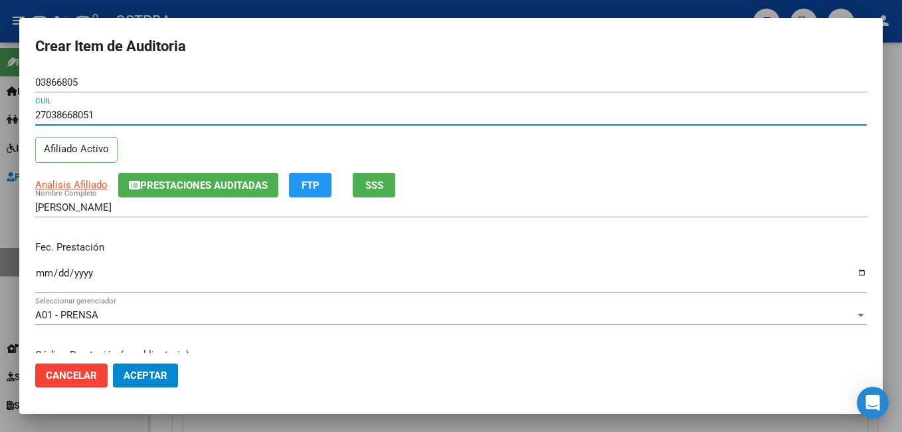
type input "27038668051"
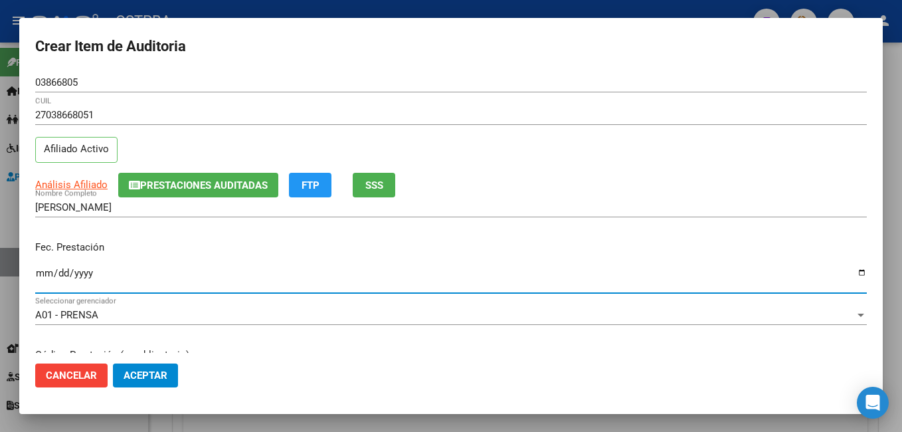
click at [854, 269] on input "Ingresar la fecha" at bounding box center [451, 278] width 832 height 21
type input "[DATE]"
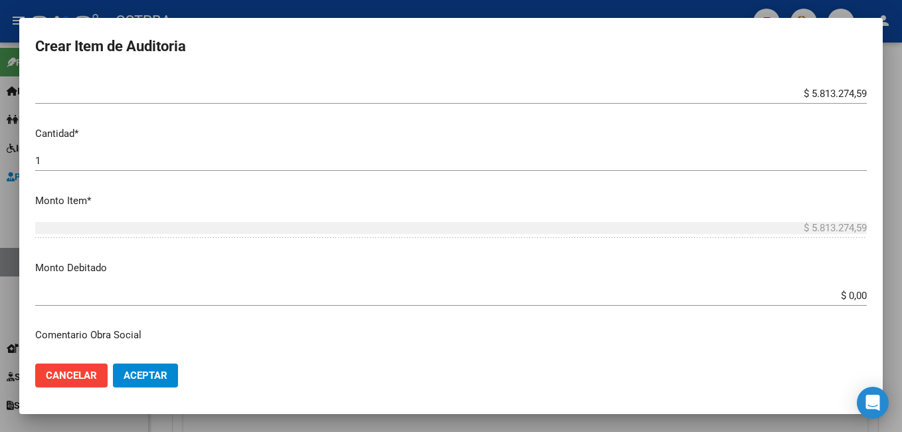
scroll to position [399, 0]
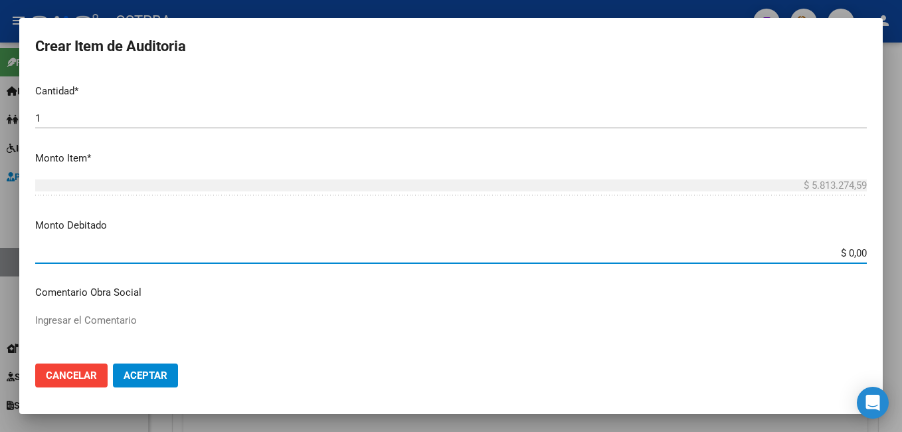
drag, startPoint x: 856, startPoint y: 252, endPoint x: 759, endPoint y: 248, distance: 97.7
click at [759, 248] on input "$ 0,00" at bounding box center [451, 253] width 832 height 12
type input "$ 3.194.917,10"
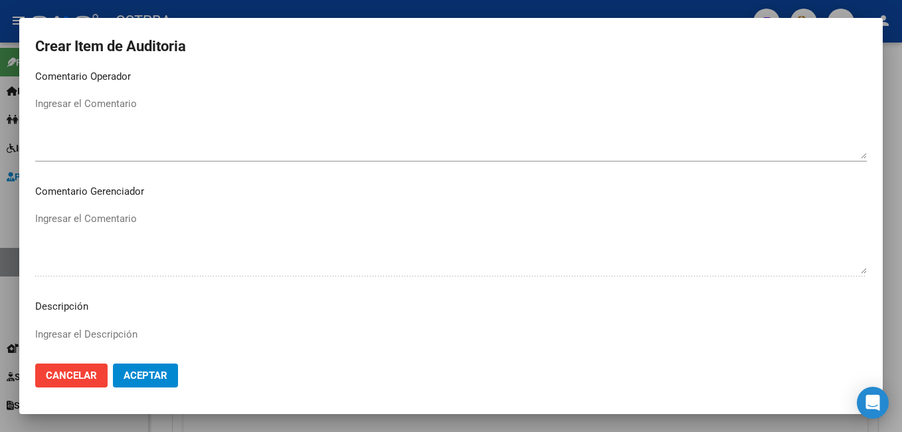
scroll to position [731, 0]
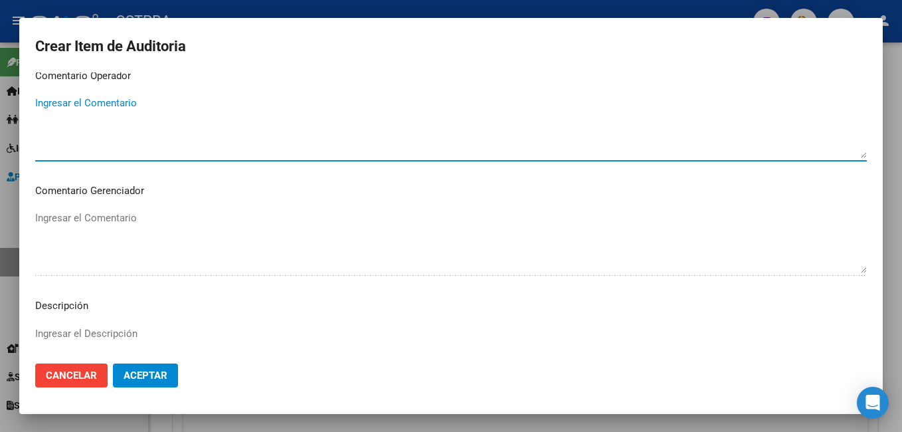
click at [169, 112] on textarea "Ingresar el Comentario" at bounding box center [451, 127] width 832 height 62
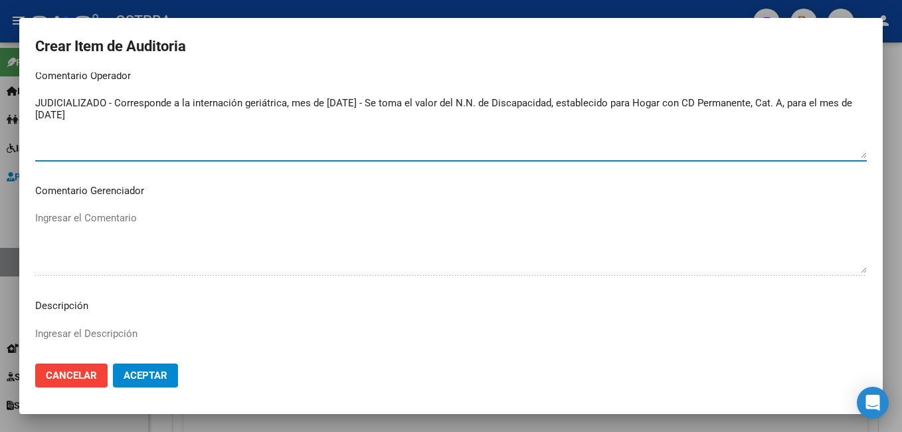
click at [828, 104] on textarea "JUDICIALIZADO - Corresponde a la internación geriátrica, mes de [DATE] - Se tom…" at bounding box center [451, 127] width 832 height 62
click at [286, 117] on textarea "JUDICIALIZADO - Corresponde a la internación geriátrica, mes de [DATE] - Se tom…" at bounding box center [451, 127] width 832 height 62
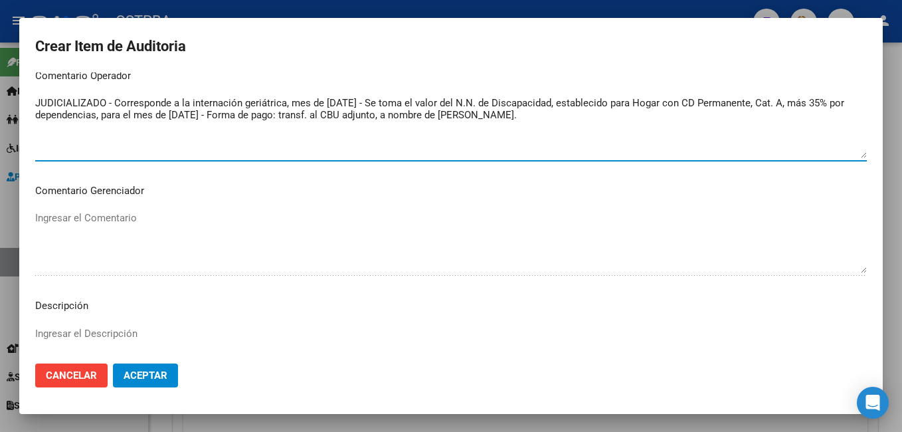
type textarea "JUDICIALIZADO - Corresponde a la internación geriátrica, mes de [DATE] - Se tom…"
click at [168, 378] on button "Aceptar" at bounding box center [145, 375] width 65 height 24
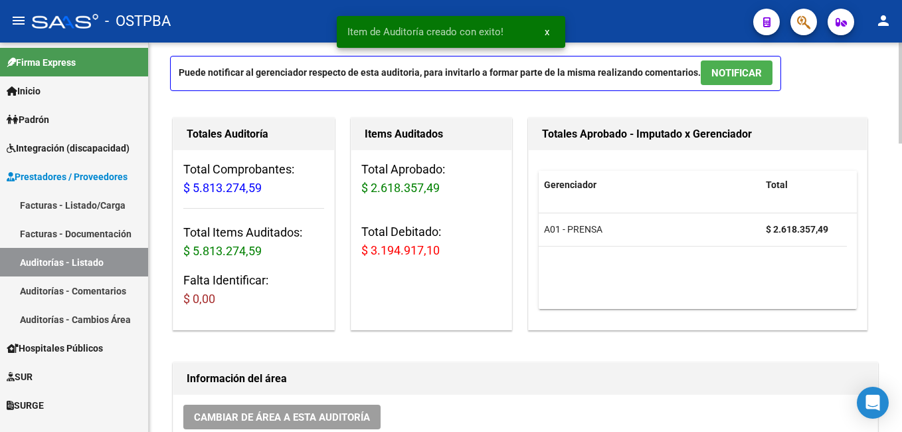
scroll to position [0, 0]
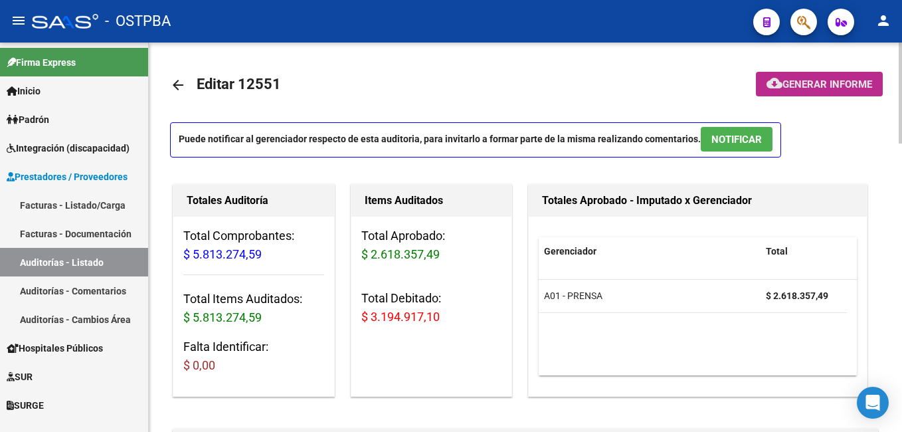
click at [800, 85] on span "Generar informe" at bounding box center [827, 84] width 90 height 12
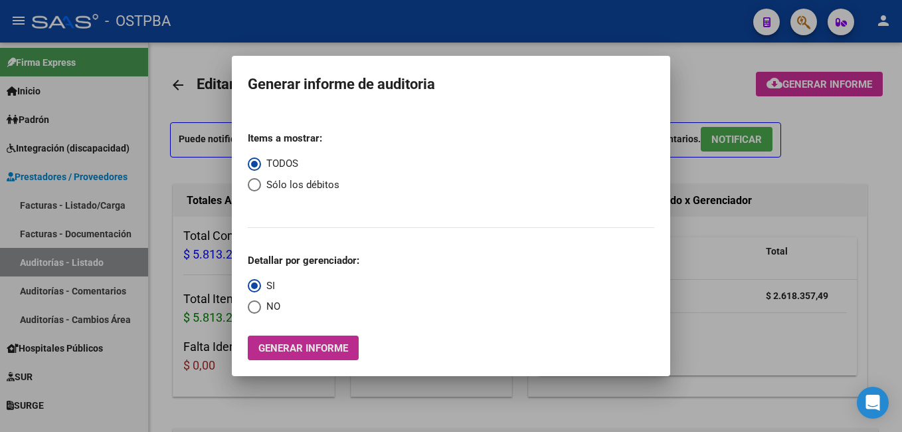
click at [294, 344] on span "Generar informe" at bounding box center [303, 348] width 90 height 12
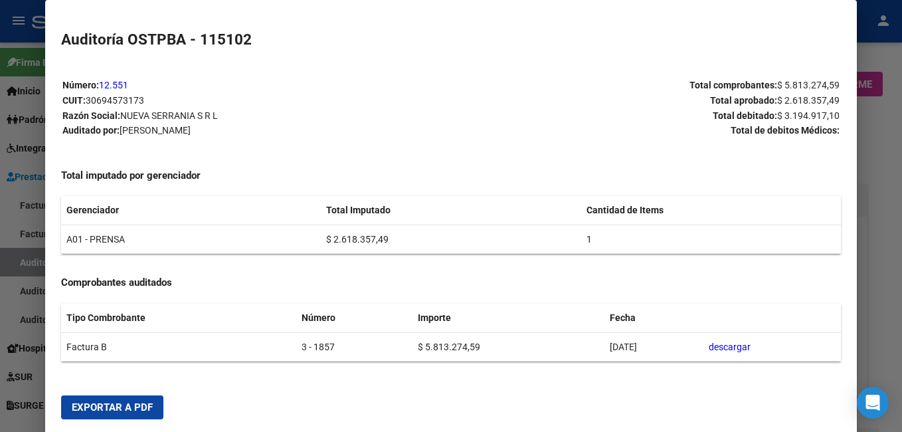
click at [137, 401] on span "Exportar a PDF" at bounding box center [112, 407] width 81 height 12
click at [869, 124] on div at bounding box center [451, 216] width 902 height 432
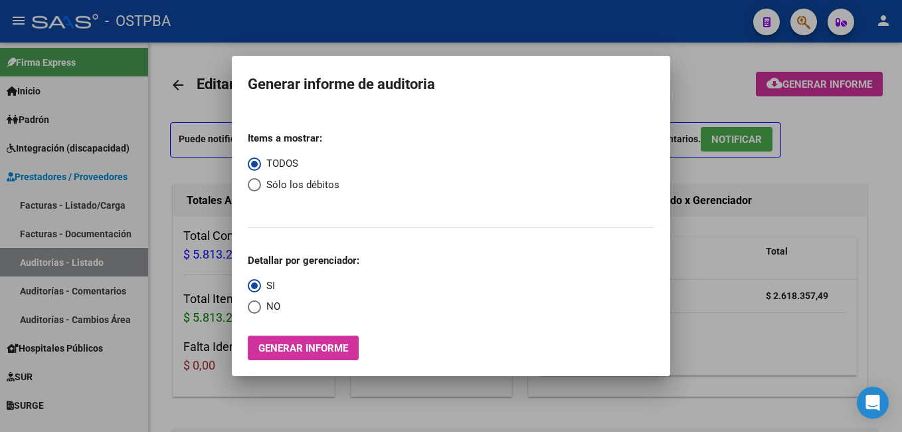
click at [555, 39] on div at bounding box center [451, 216] width 902 height 432
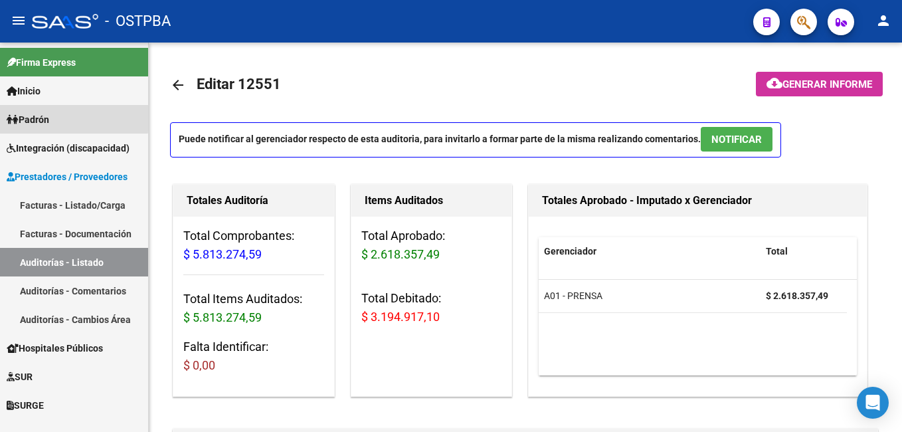
click at [25, 114] on span "Padrón" at bounding box center [28, 119] width 43 height 15
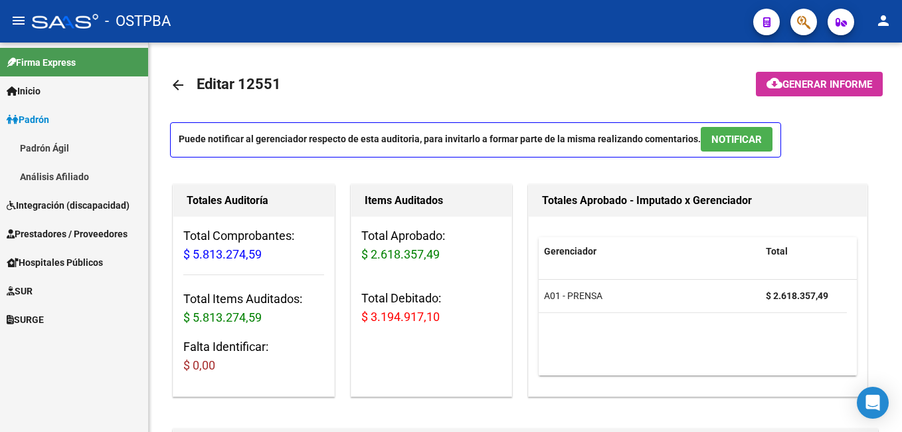
click at [60, 151] on link "Padrón Ágil" at bounding box center [74, 148] width 148 height 29
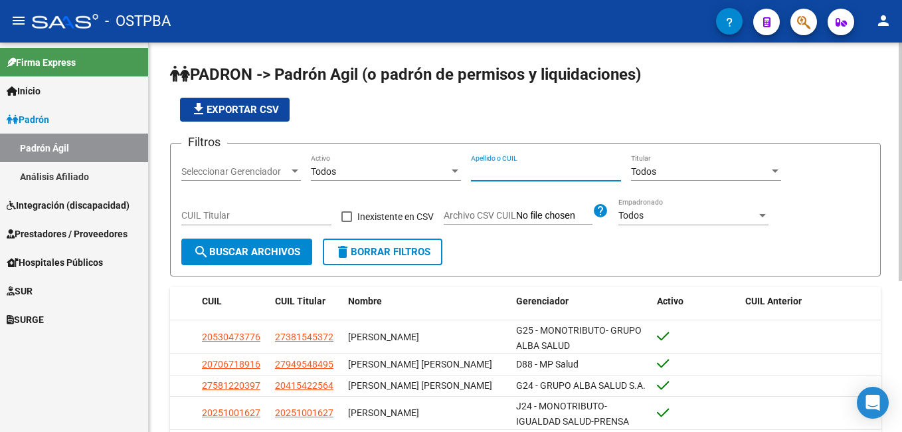
click at [547, 173] on input "Apellido o CUIL" at bounding box center [546, 171] width 150 height 11
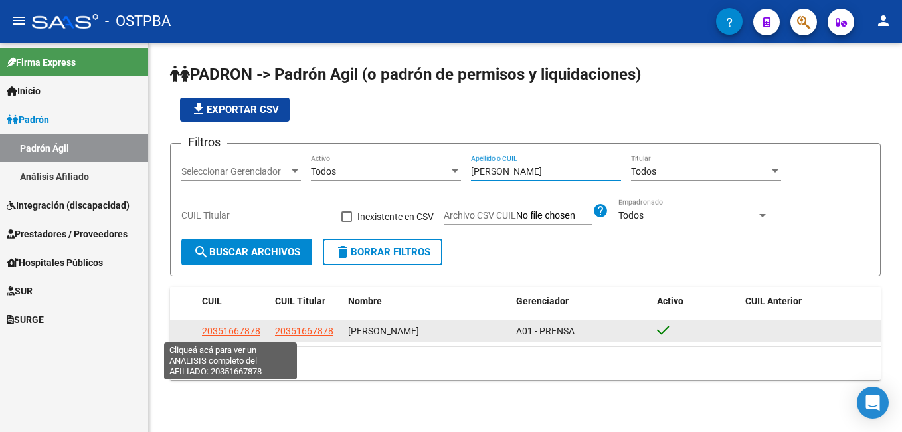
type input "[PERSON_NAME]"
click at [249, 329] on span "20351667878" at bounding box center [231, 330] width 58 height 11
type textarea "20351667878"
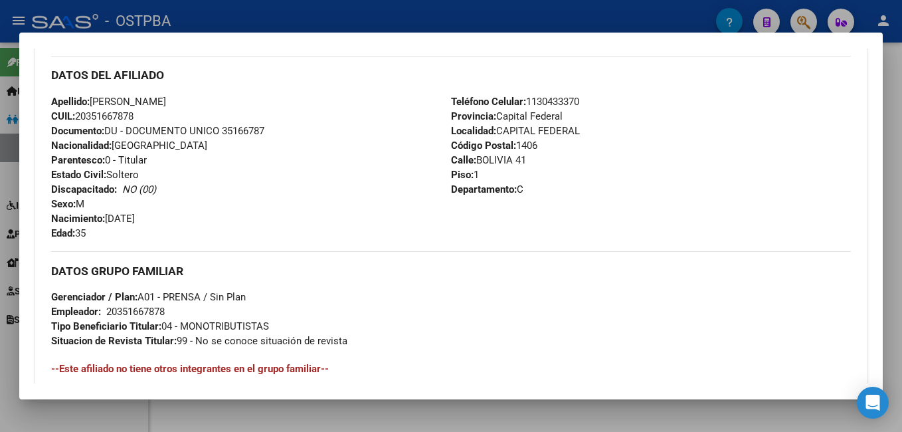
scroll to position [465, 0]
